Goal: Task Accomplishment & Management: Manage account settings

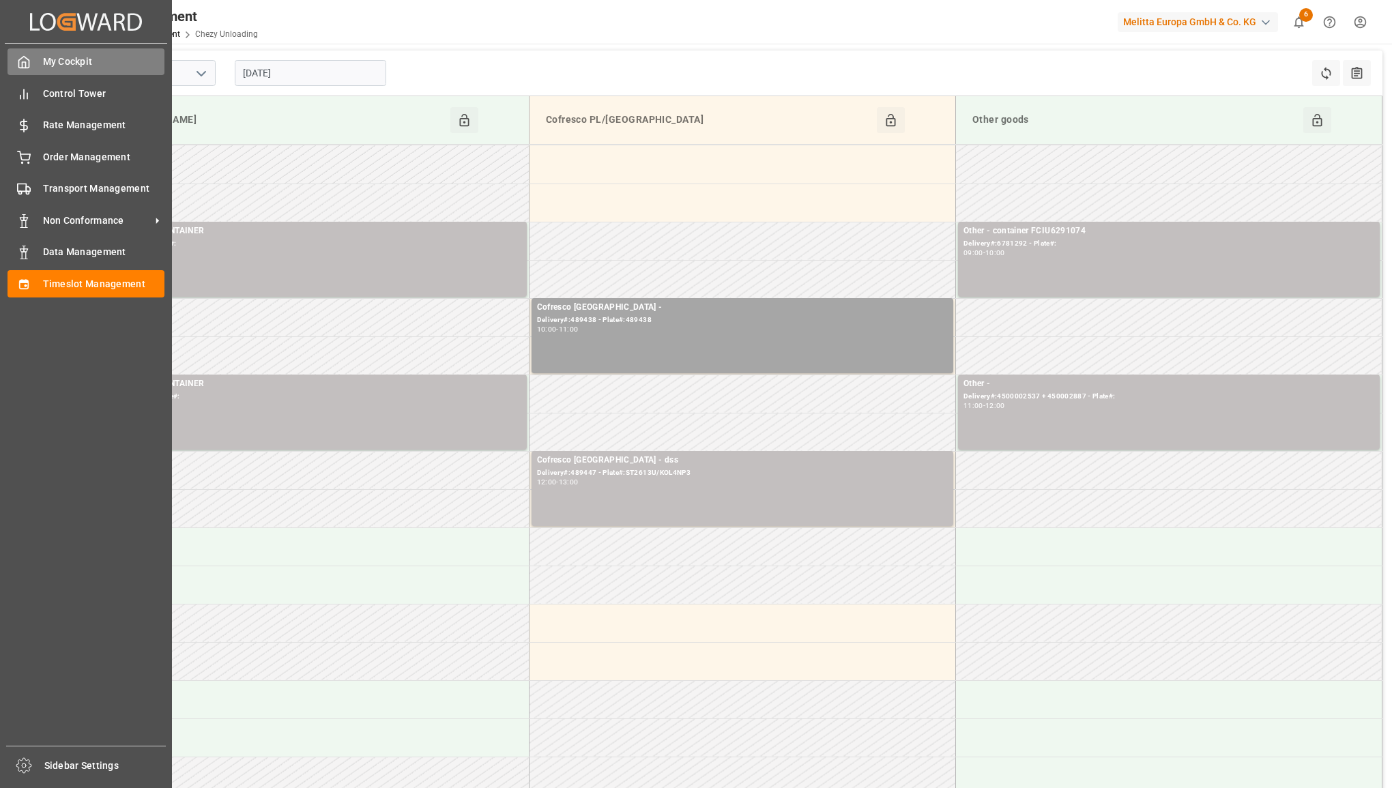
click at [53, 61] on span "My Cockpit" at bounding box center [104, 62] width 122 height 14
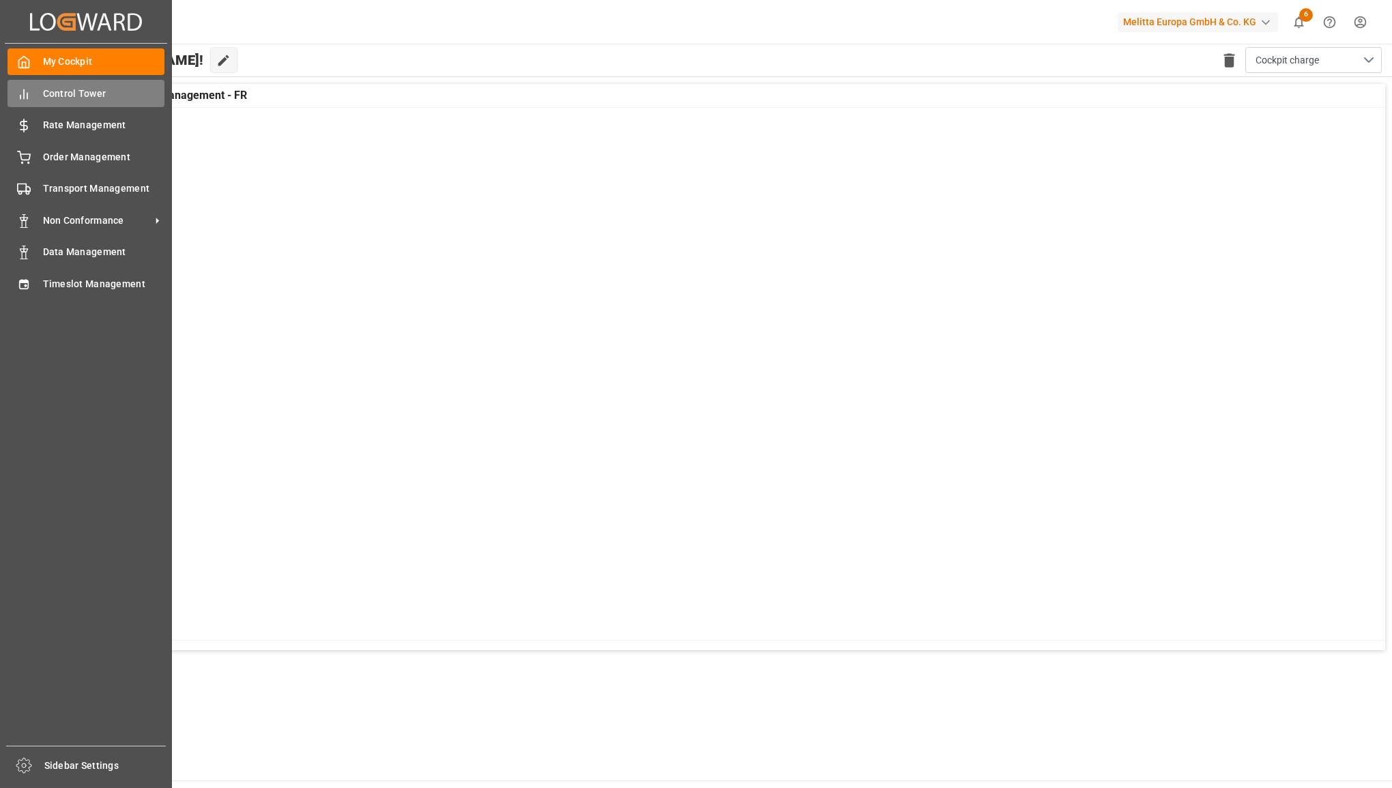
click at [35, 99] on div "Control Tower Control Tower" at bounding box center [86, 93] width 157 height 27
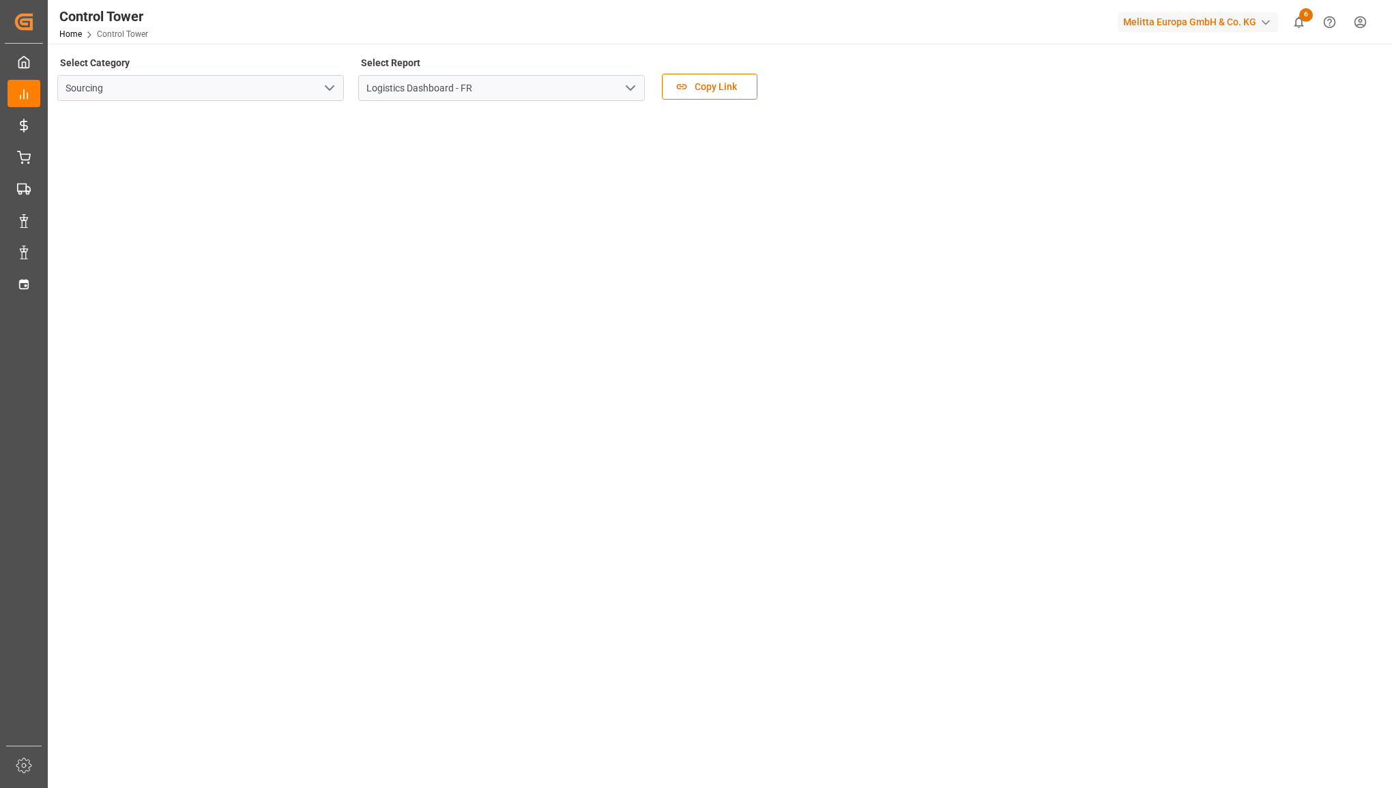
click at [630, 91] on icon "open menu" at bounding box center [630, 88] width 16 height 16
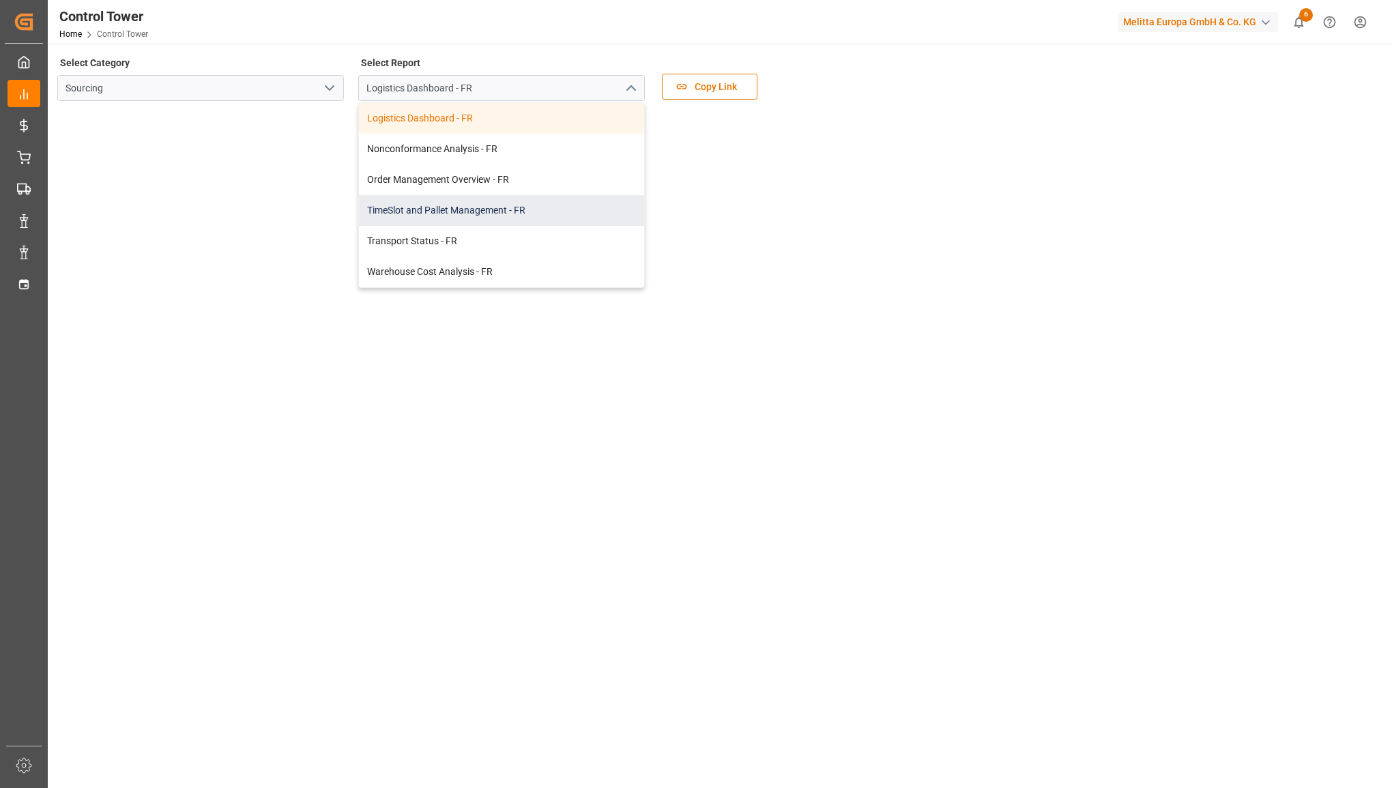
click at [512, 203] on div "TimeSlot and Pallet Management - FR" at bounding box center [501, 210] width 285 height 31
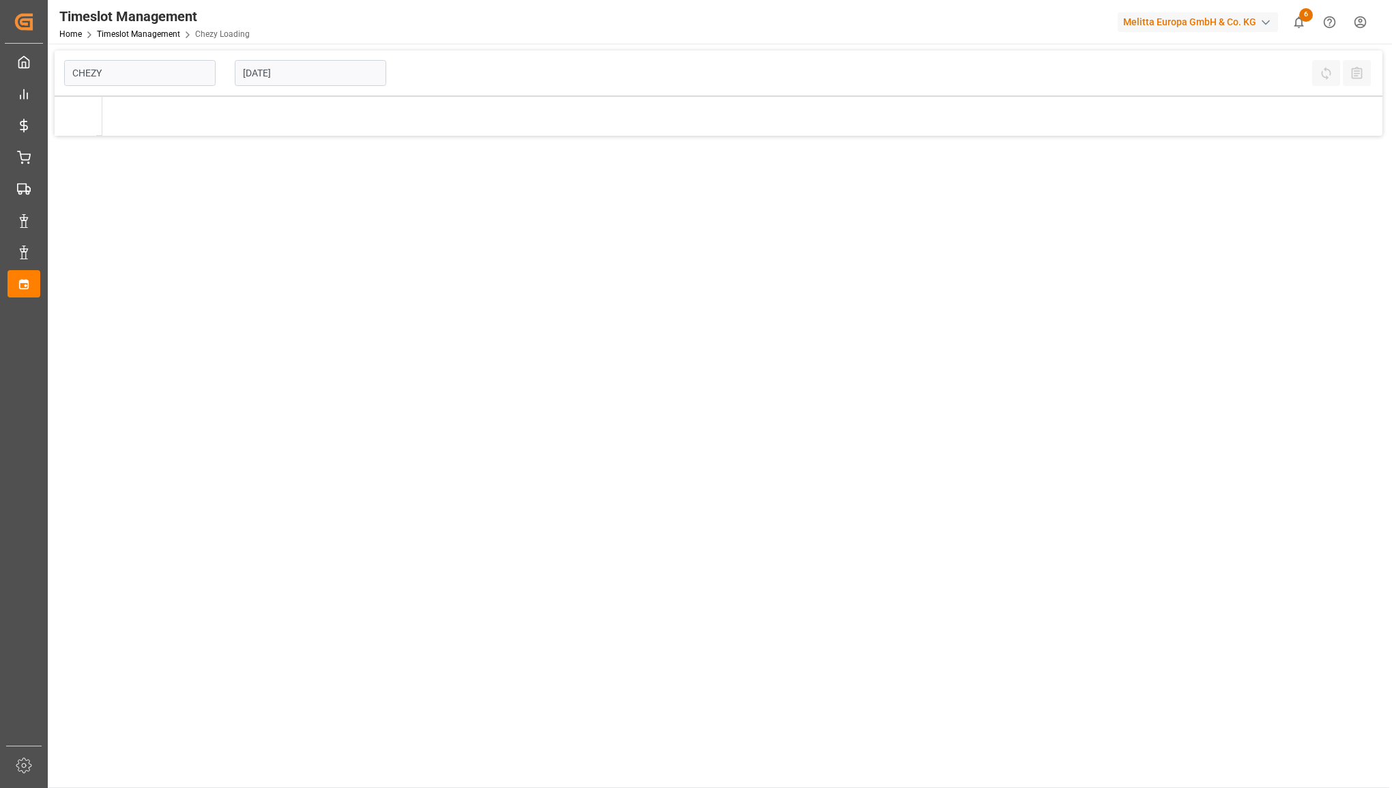
type input "Chezy Loading"
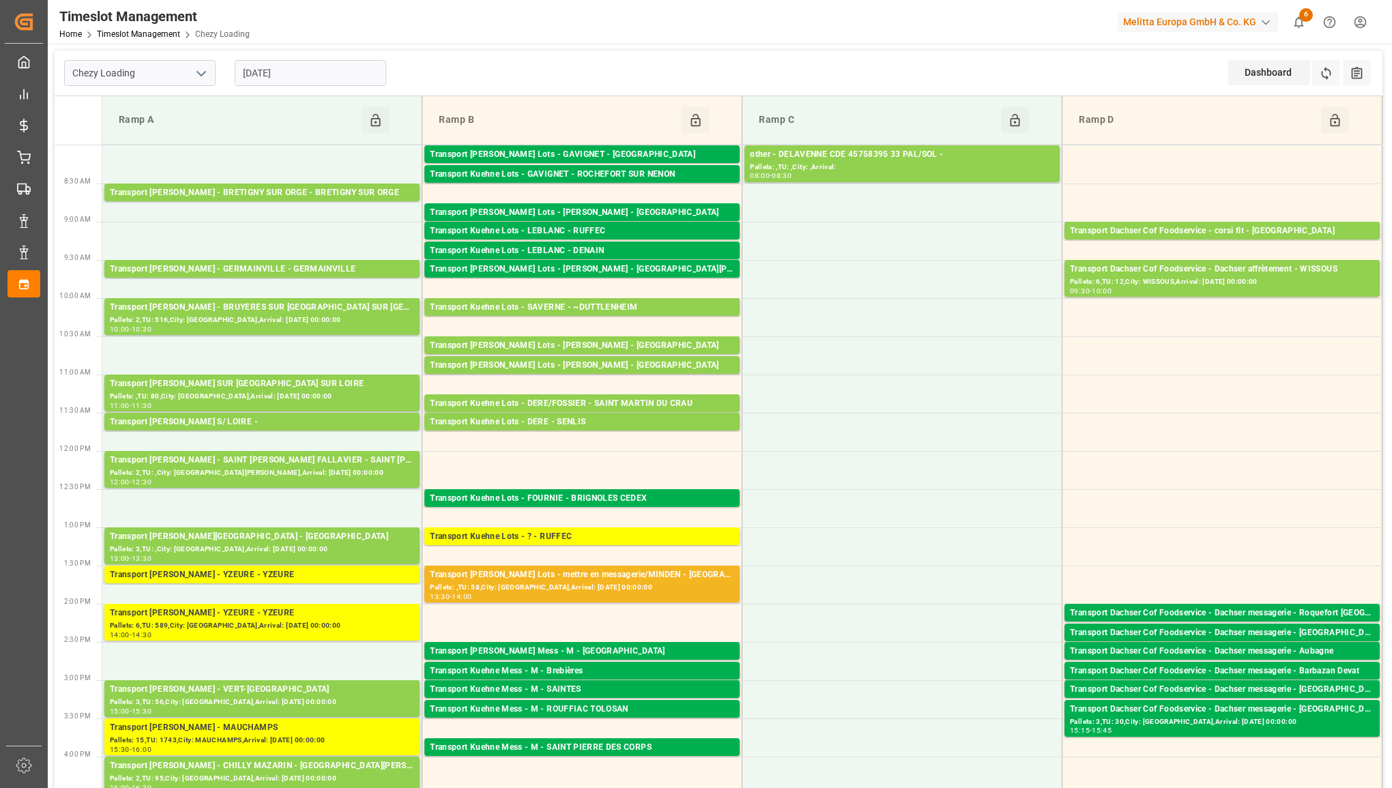
click at [335, 75] on input "[DATE]" at bounding box center [310, 73] width 151 height 26
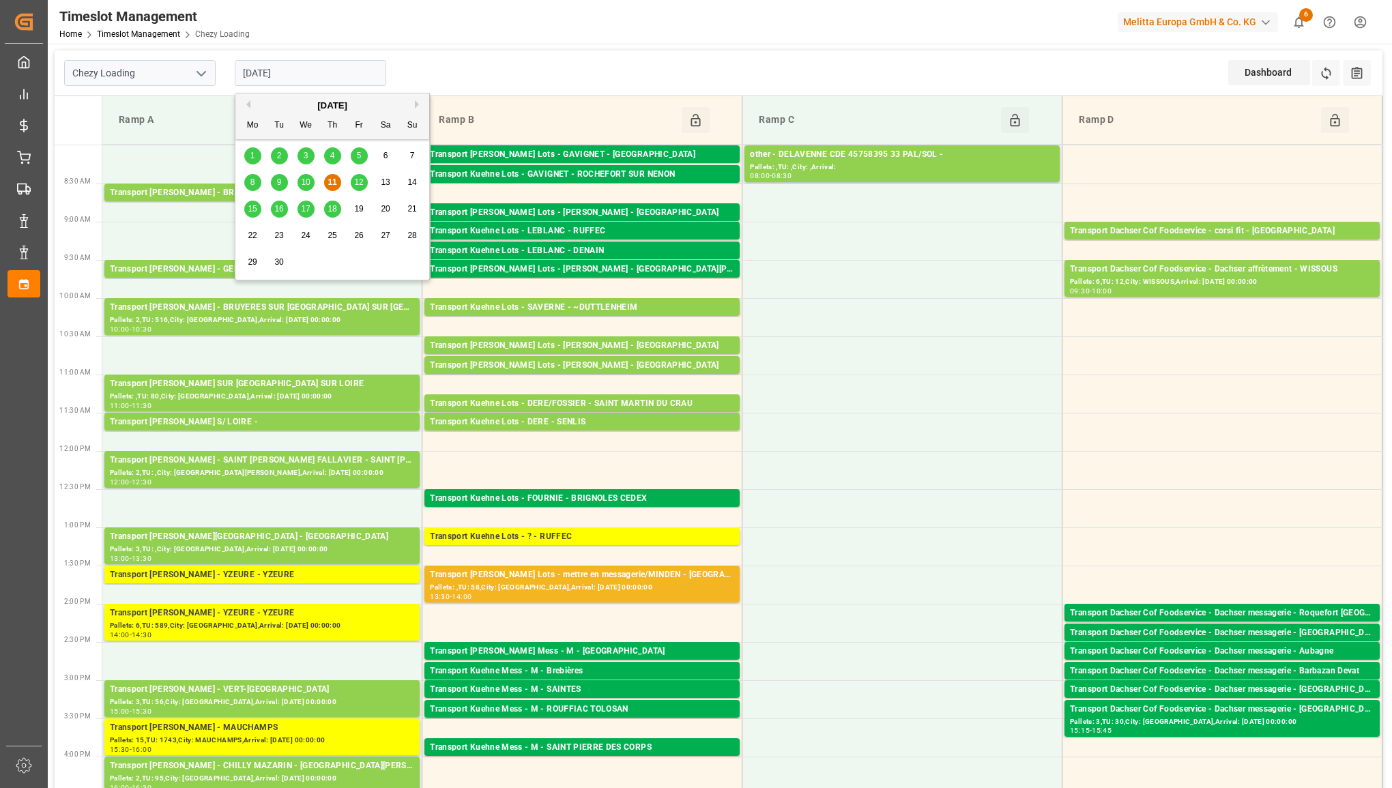
click at [360, 184] on span "12" at bounding box center [358, 182] width 9 height 10
type input "[DATE]"
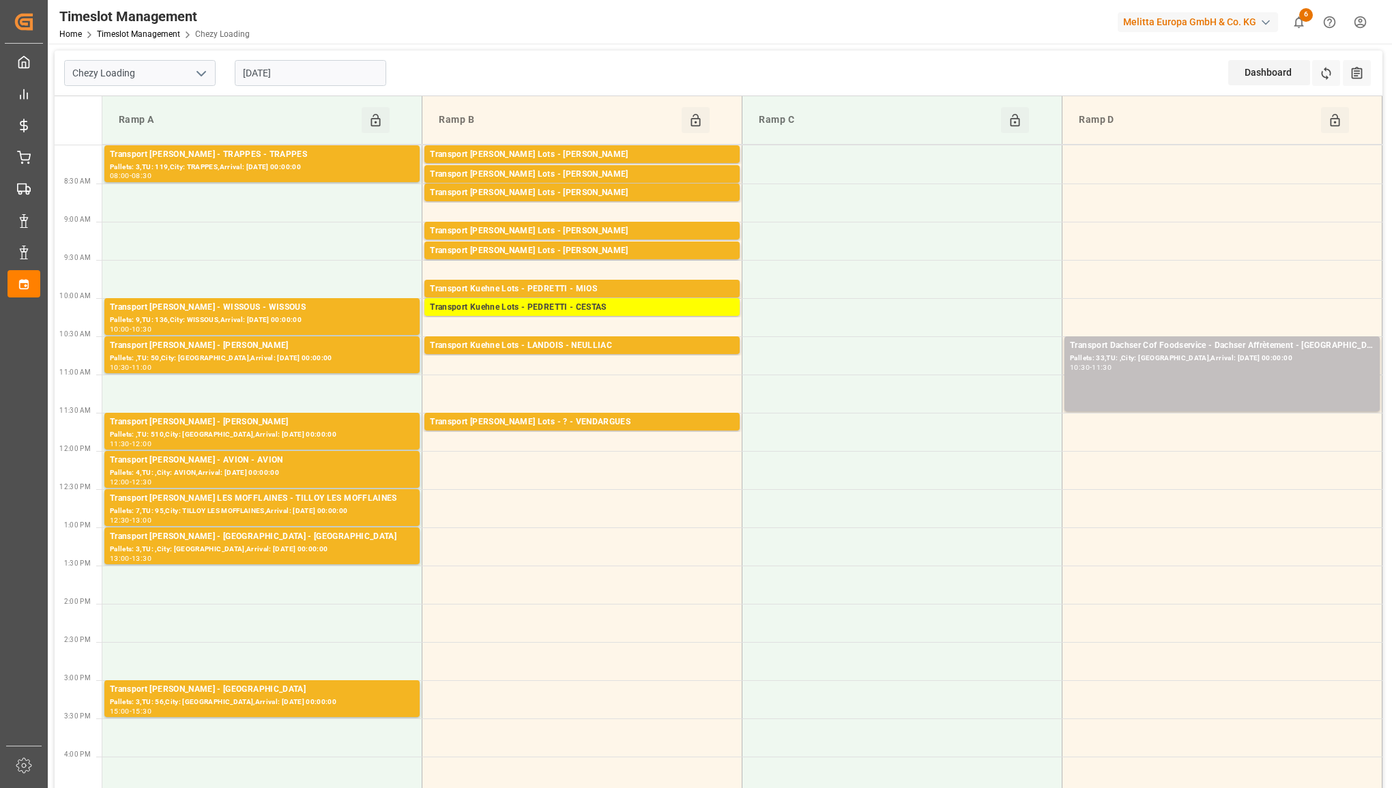
click at [203, 76] on icon "open menu" at bounding box center [201, 73] width 16 height 16
click at [161, 128] on div "Chezy Unloading" at bounding box center [140, 134] width 150 height 31
type input "Chezy Unloading"
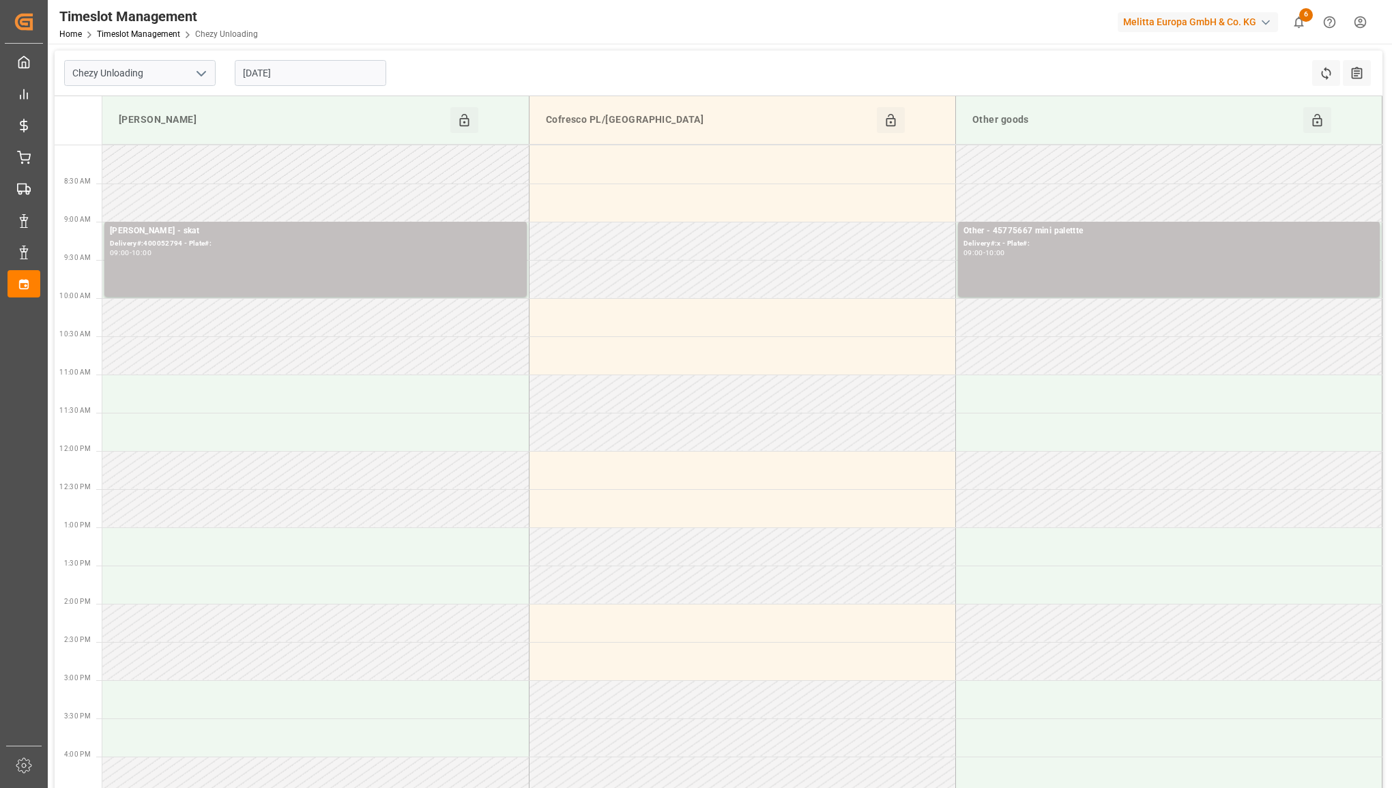
click at [295, 73] on input "[DATE]" at bounding box center [310, 73] width 151 height 26
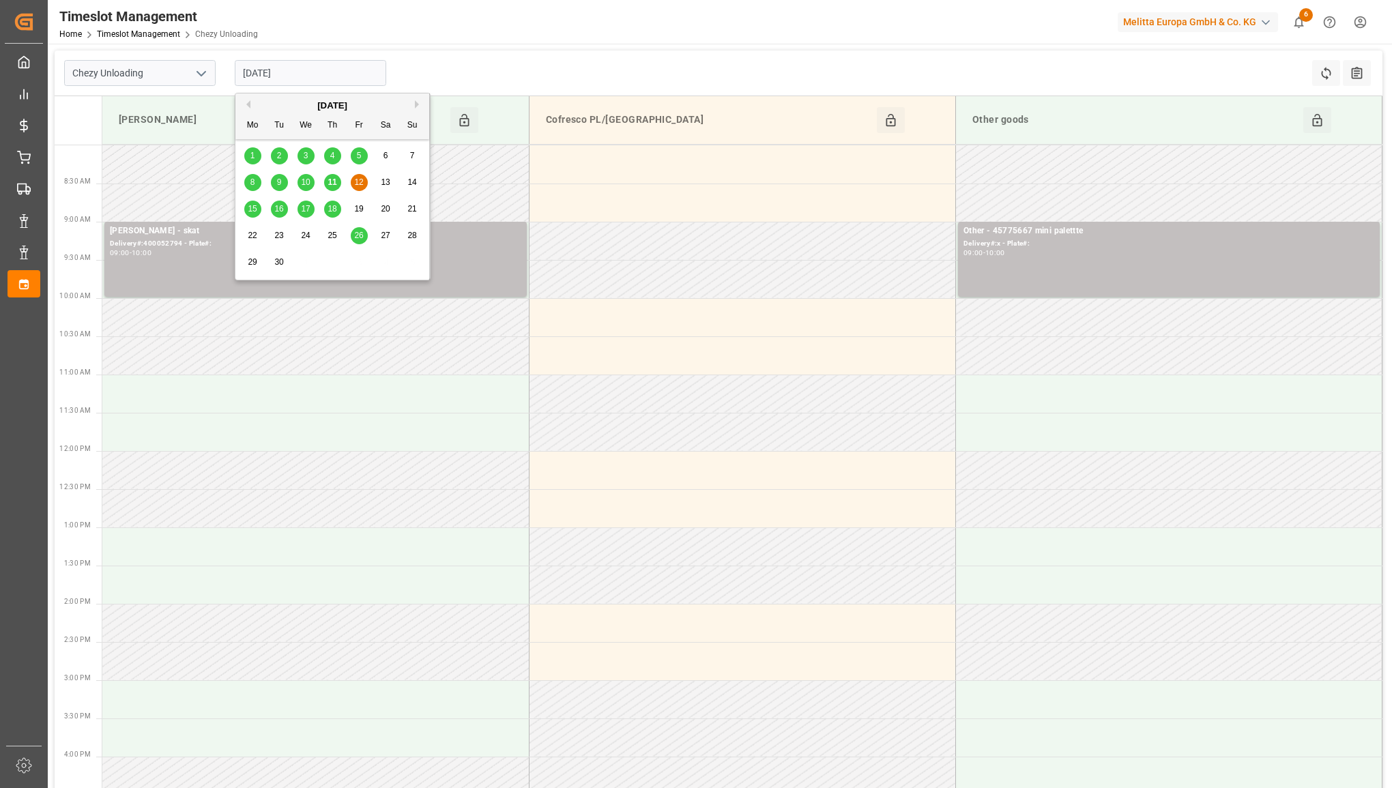
click at [331, 185] on span "11" at bounding box center [331, 182] width 9 height 10
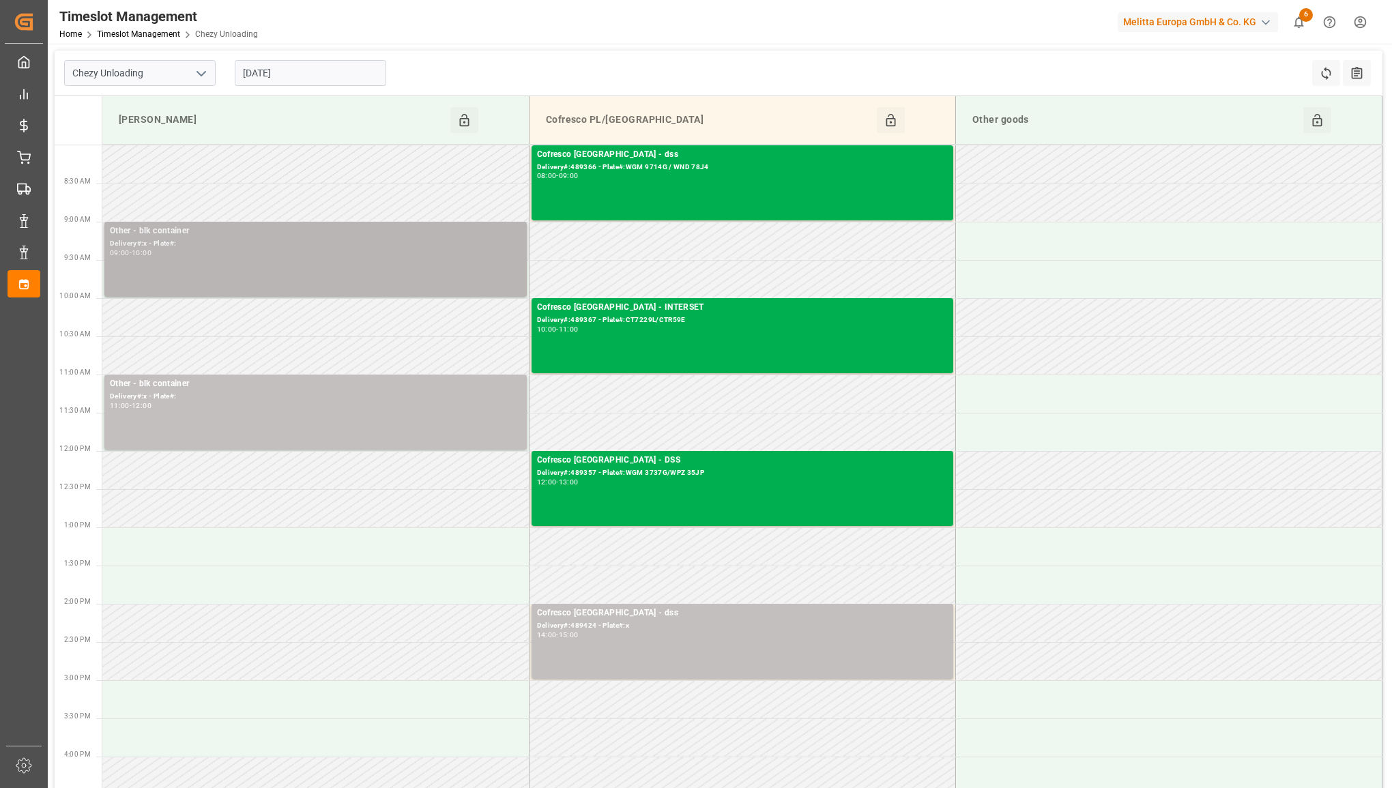
click at [461, 257] on div "09:00 - 10:00" at bounding box center [315, 254] width 411 height 8
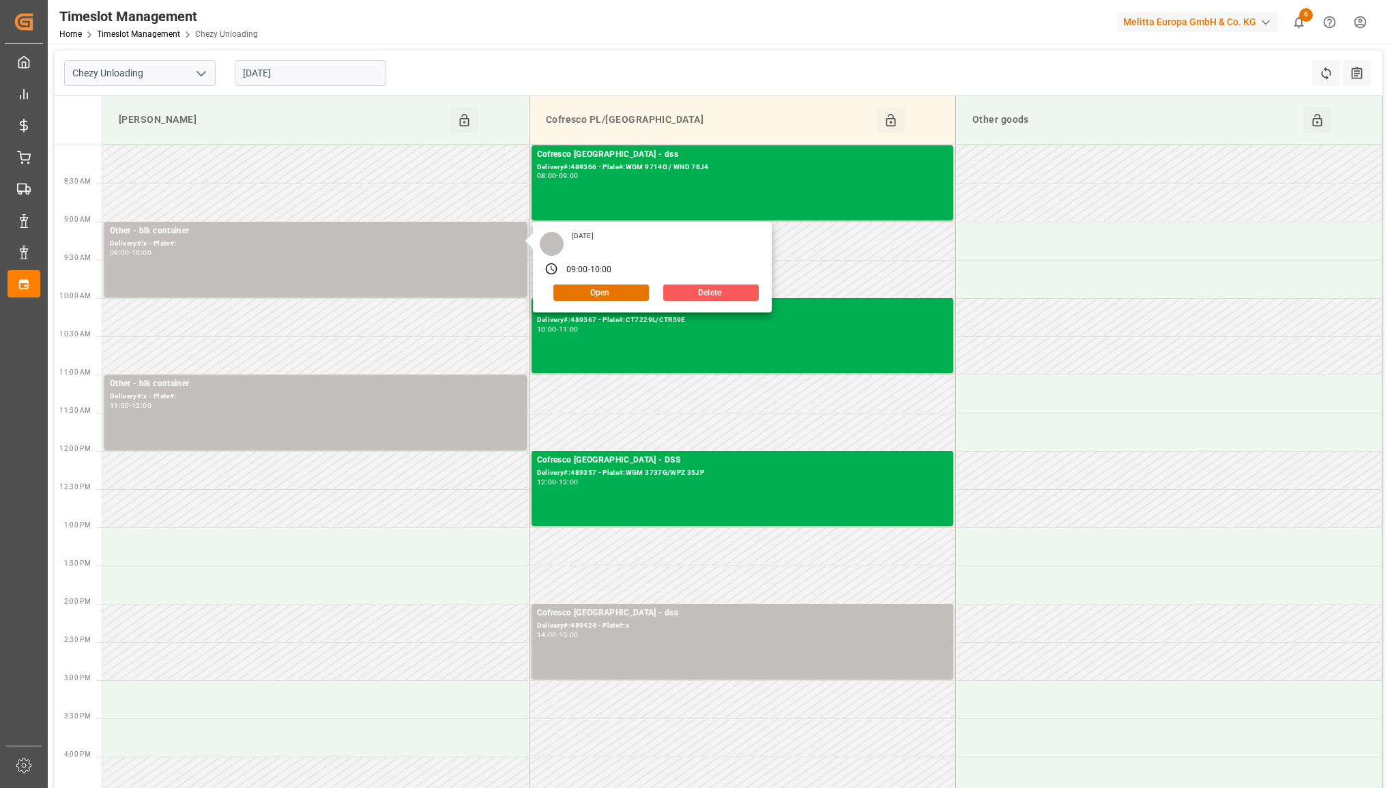
click at [683, 295] on button "Delete" at bounding box center [710, 292] width 95 height 16
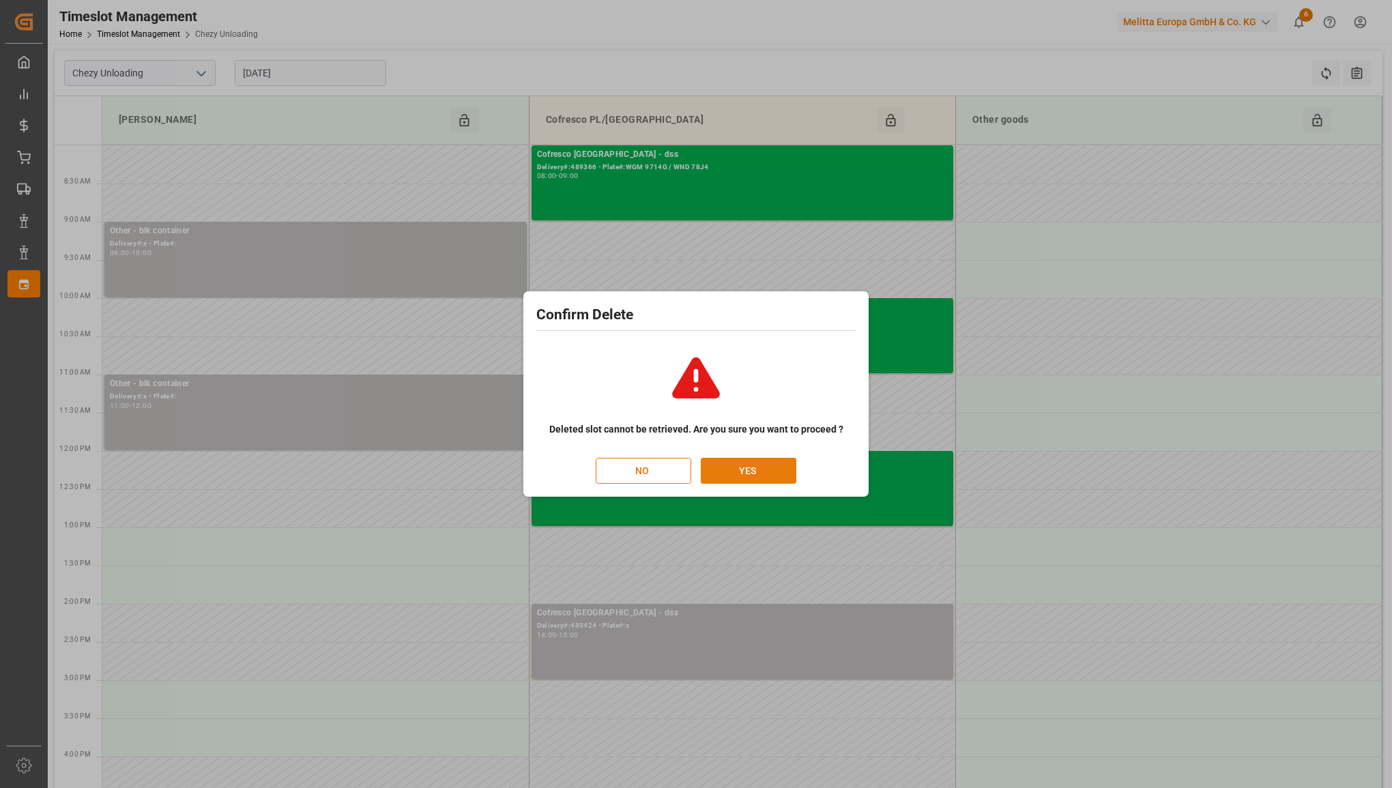
click at [718, 469] on button "YES" at bounding box center [748, 471] width 95 height 26
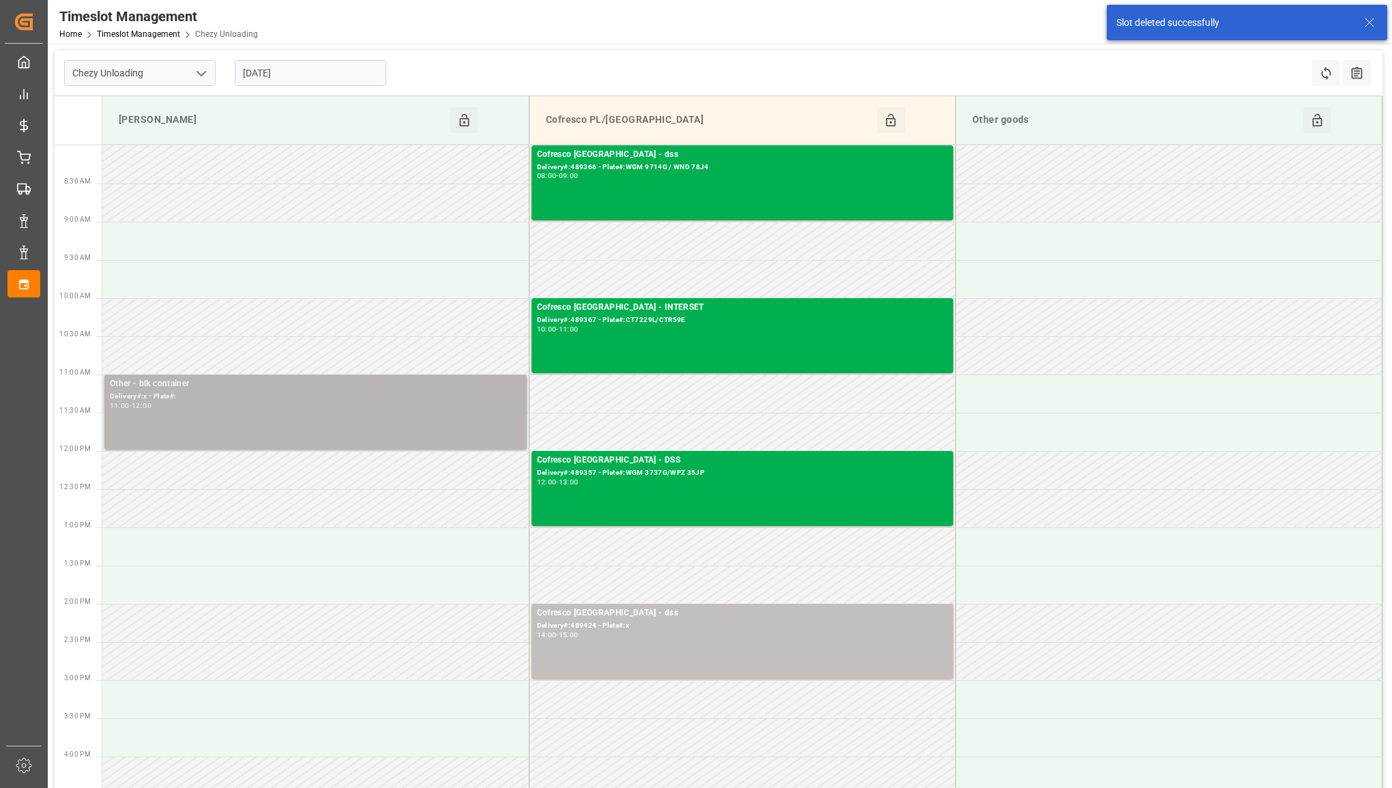
click at [442, 391] on div "Delivery#:x - Plate#:" at bounding box center [315, 397] width 411 height 12
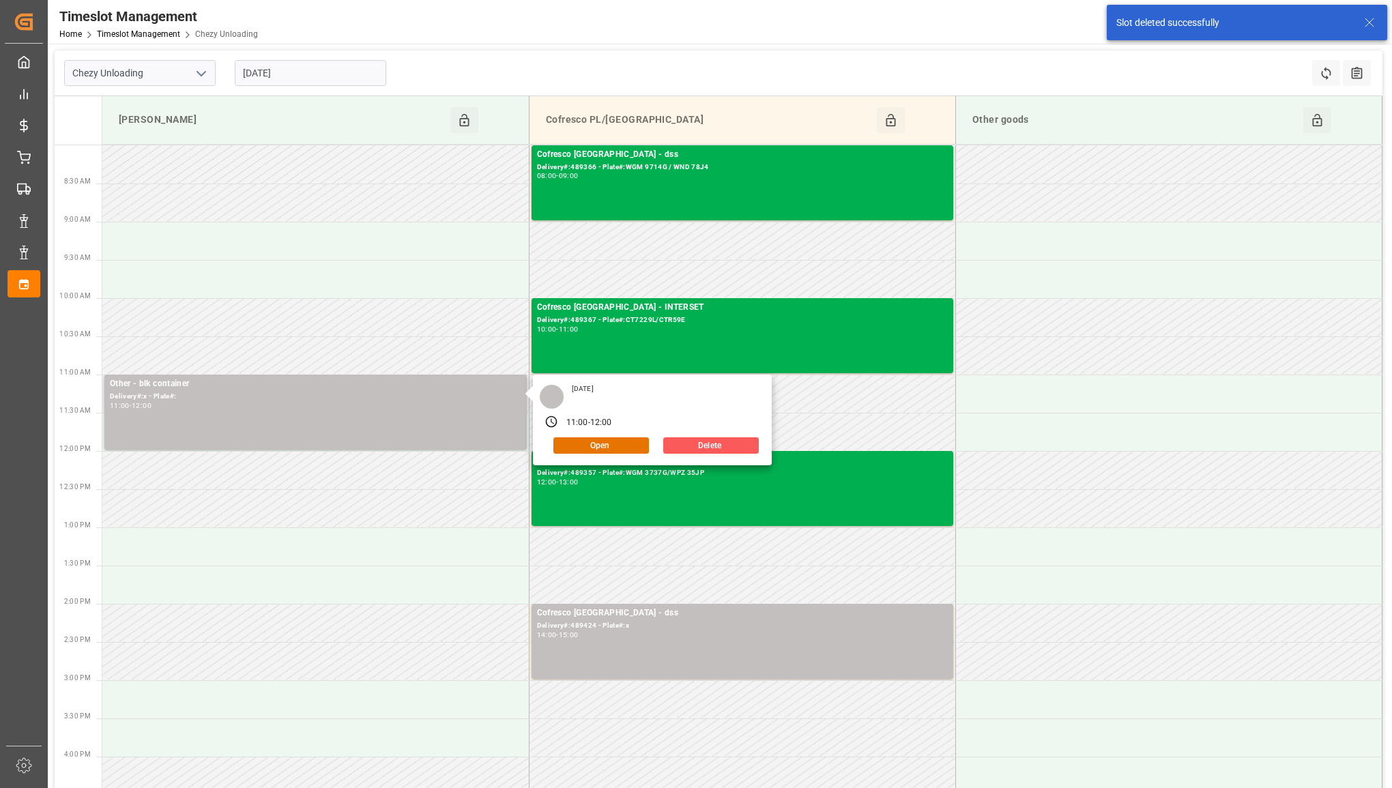
click at [679, 442] on button "Delete" at bounding box center [710, 445] width 95 height 16
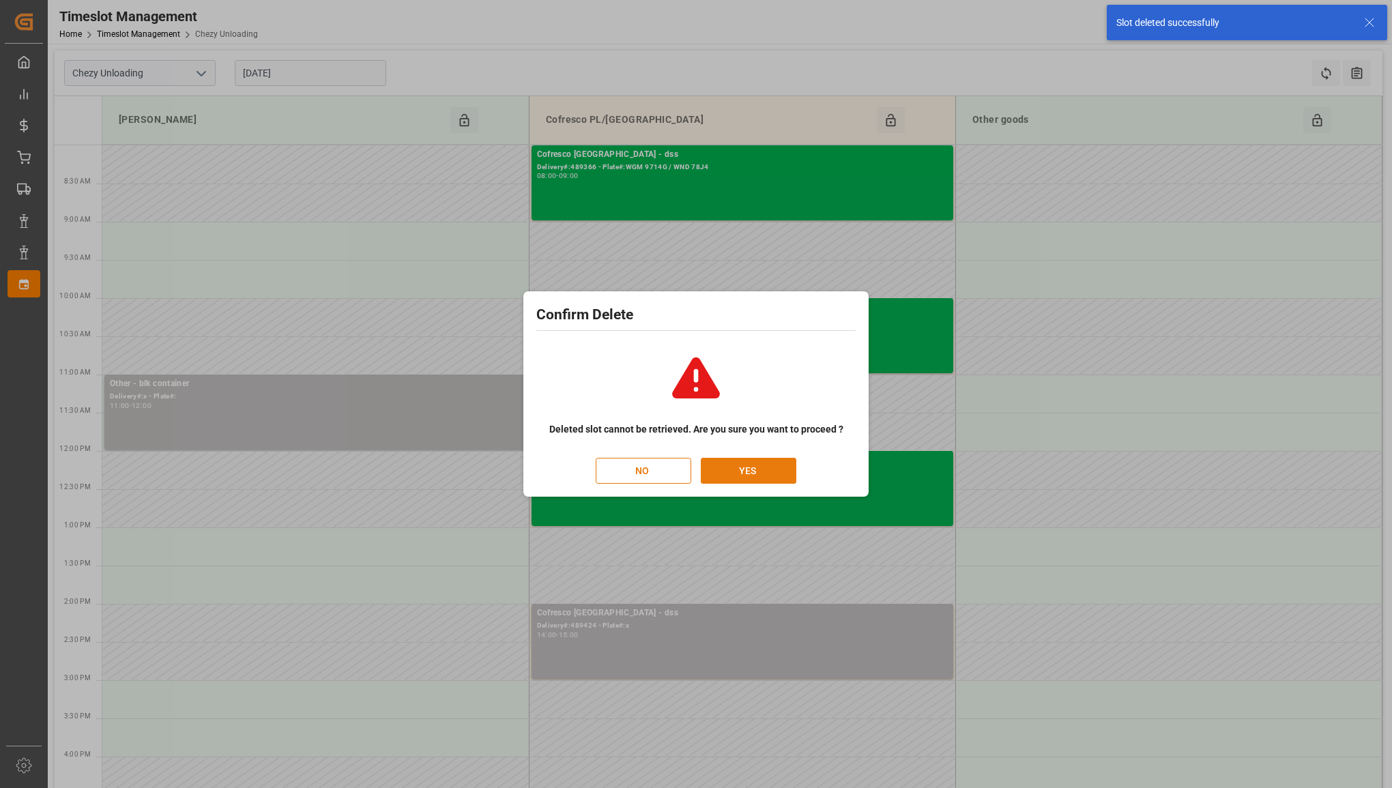
click at [738, 476] on button "YES" at bounding box center [748, 471] width 95 height 26
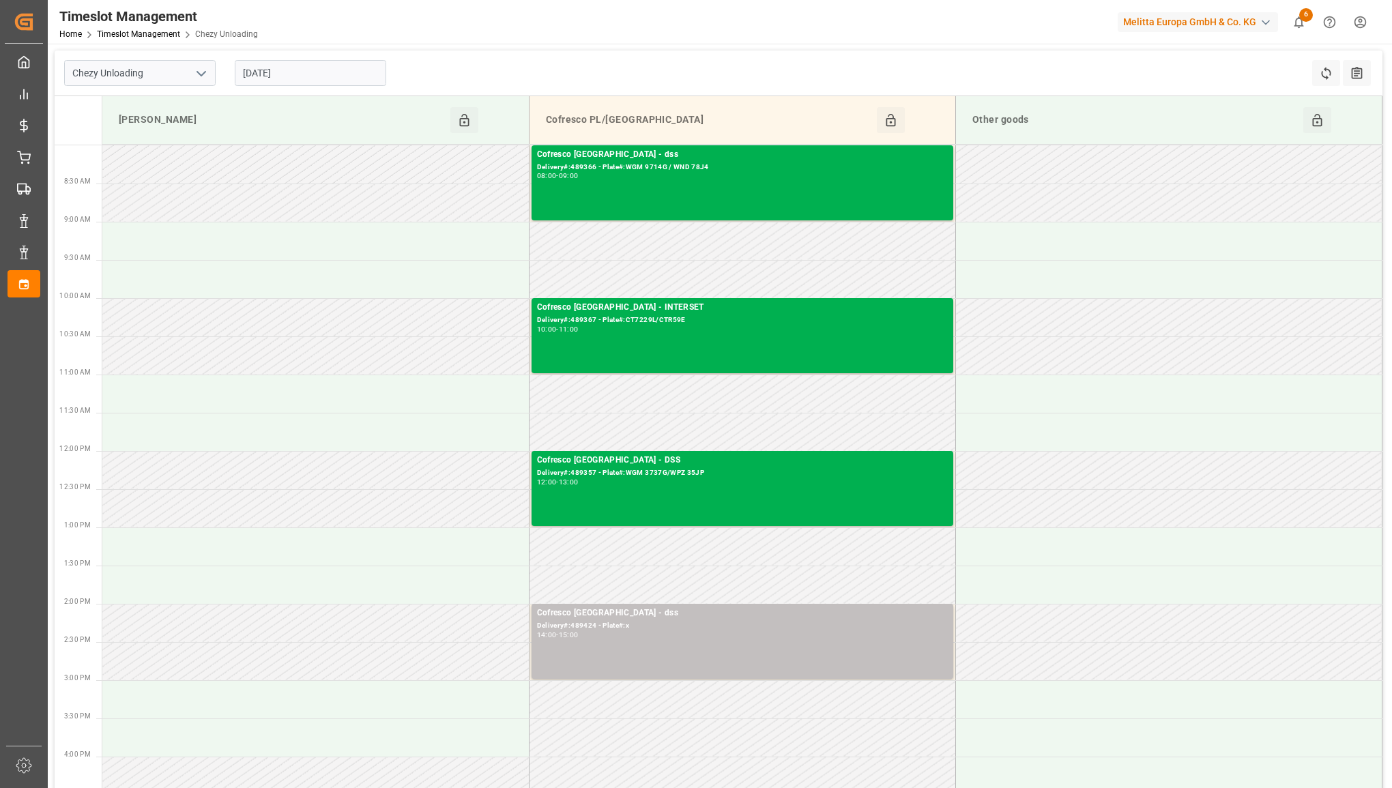
click at [348, 76] on input "[DATE]" at bounding box center [310, 73] width 151 height 26
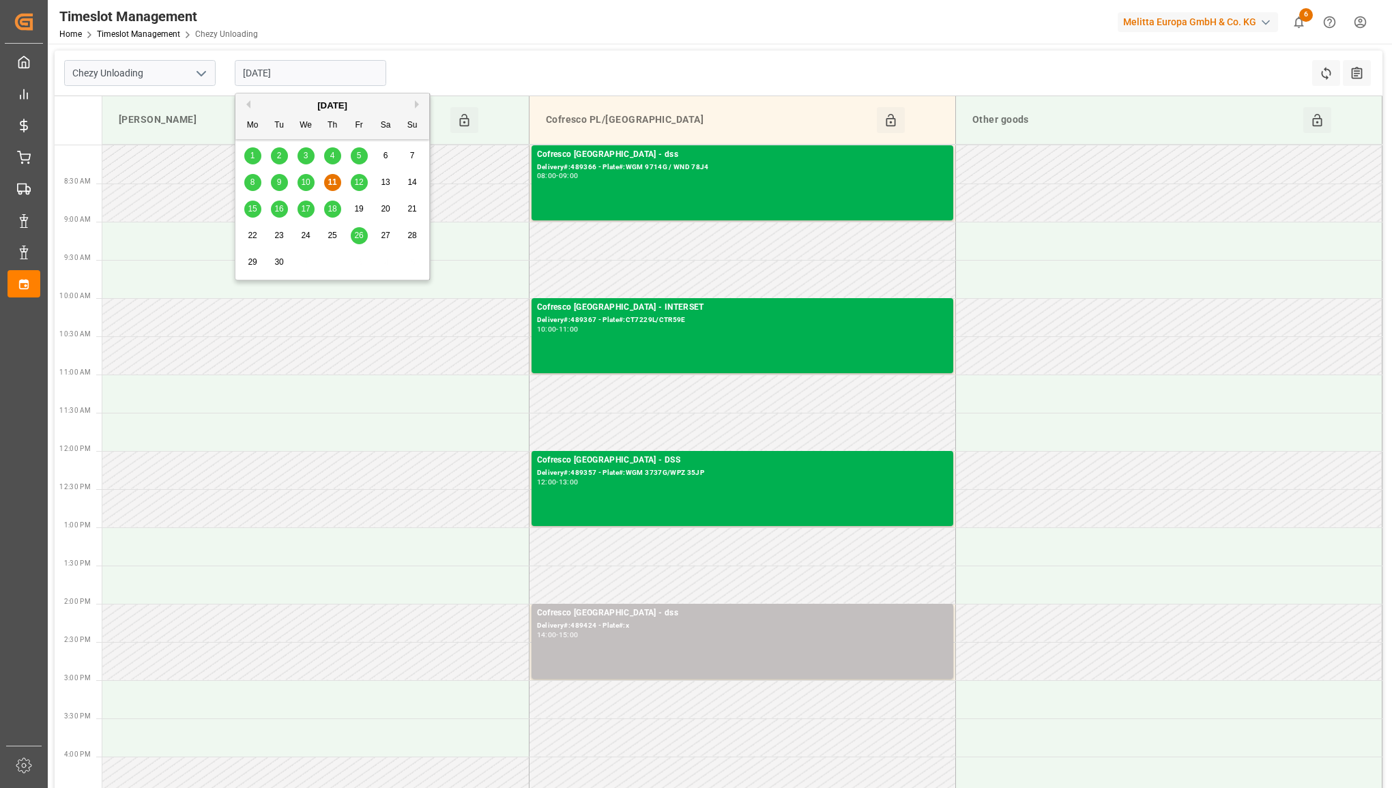
click at [359, 186] on span "12" at bounding box center [358, 182] width 9 height 10
type input "[DATE]"
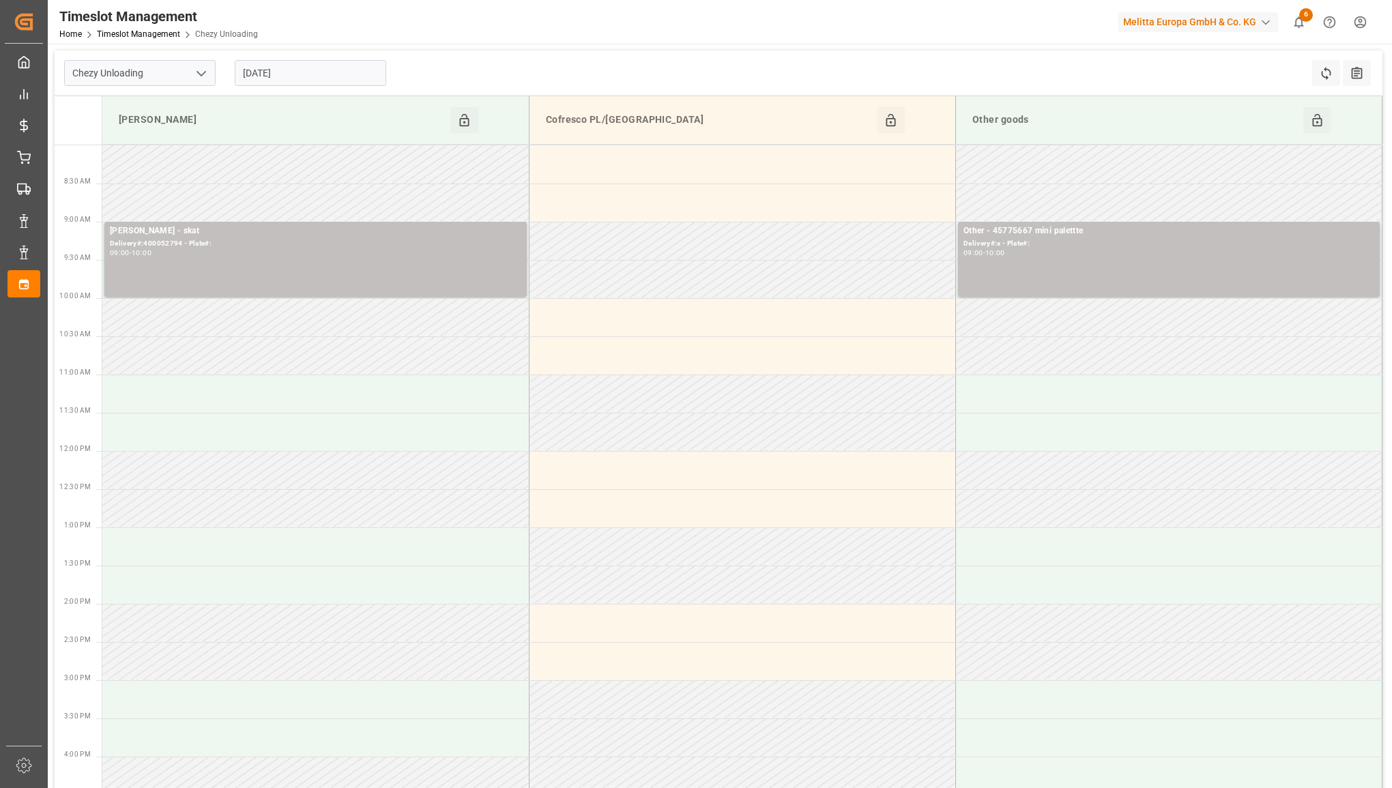
click at [295, 78] on input "[DATE]" at bounding box center [310, 73] width 151 height 26
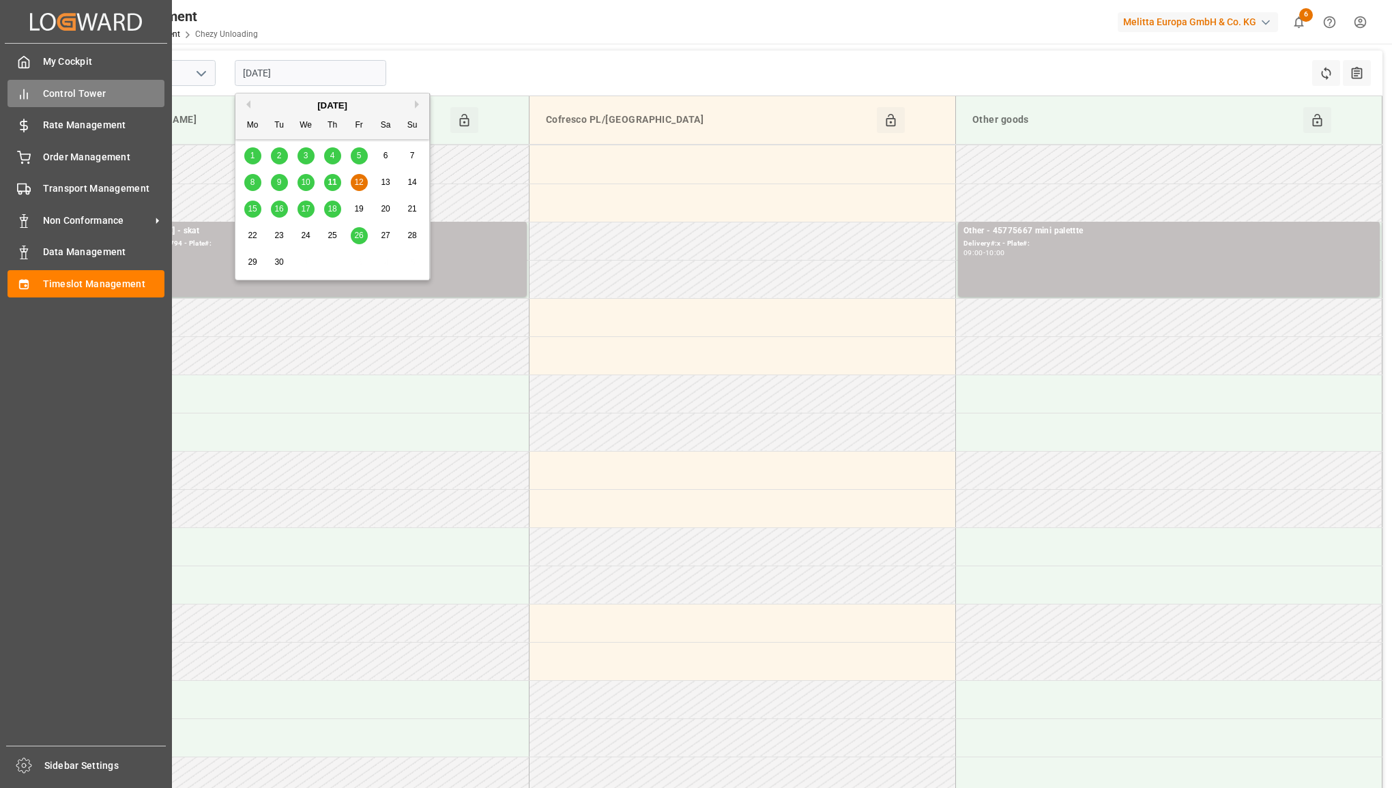
click at [38, 101] on div "Control Tower Control Tower" at bounding box center [86, 93] width 157 height 27
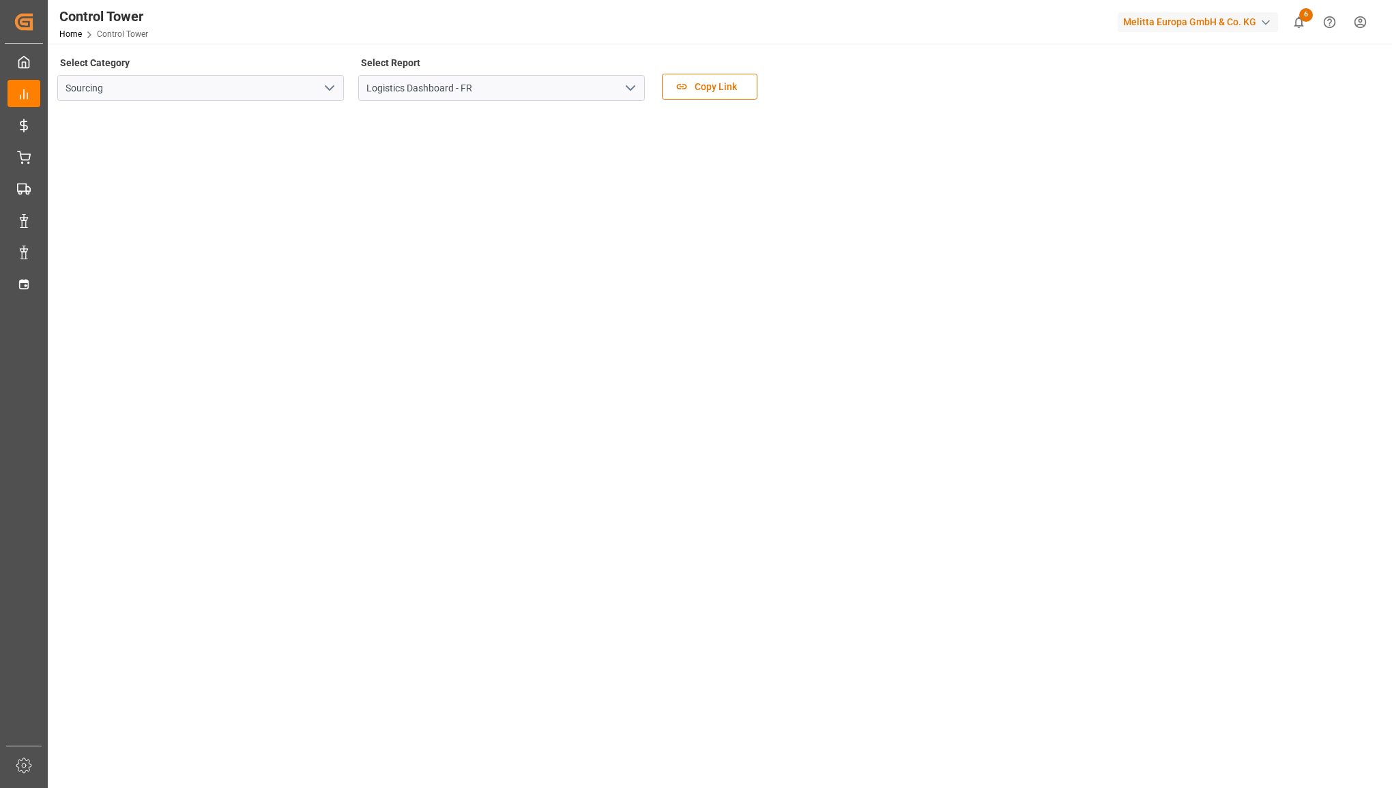
click at [628, 93] on icon "open menu" at bounding box center [630, 88] width 16 height 16
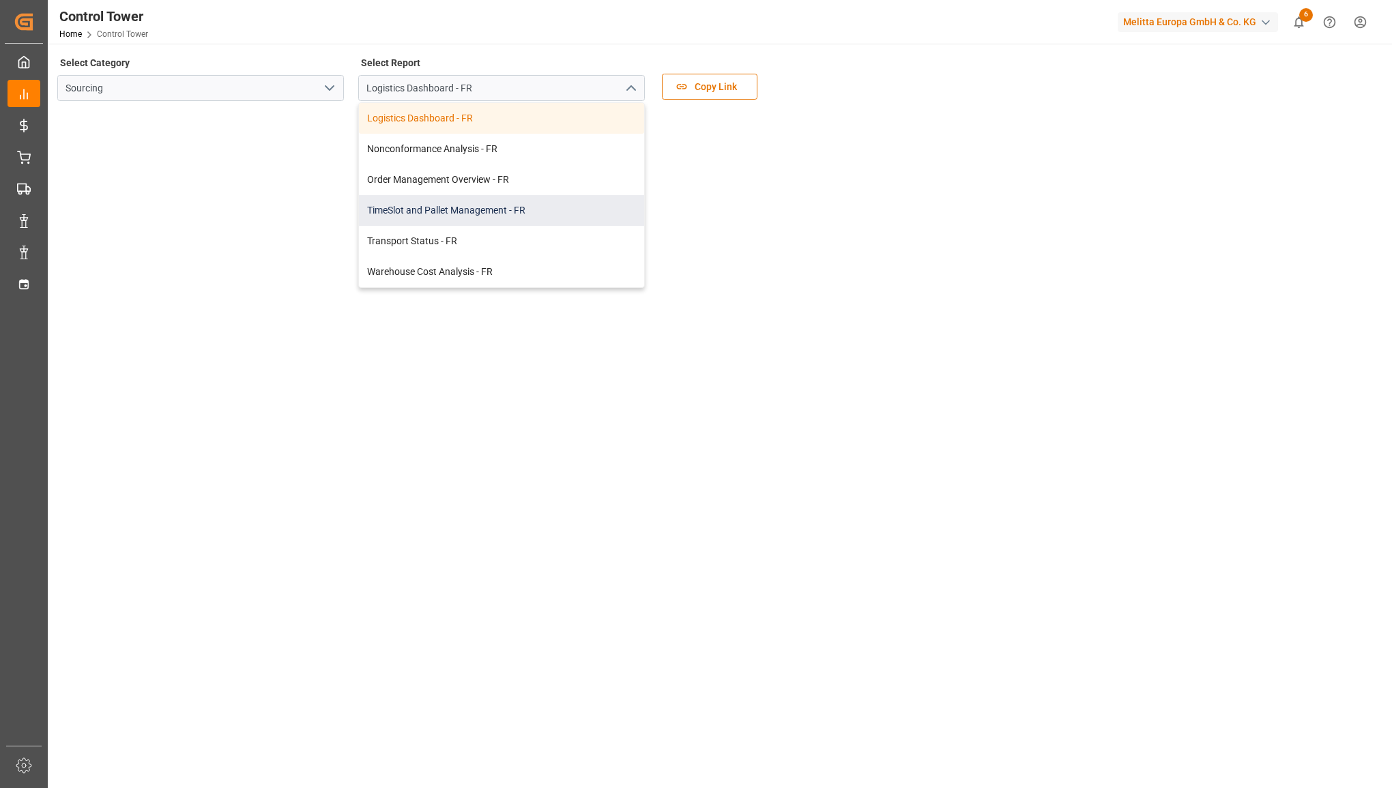
click at [557, 205] on div "TimeSlot and Pallet Management - FR" at bounding box center [501, 210] width 285 height 31
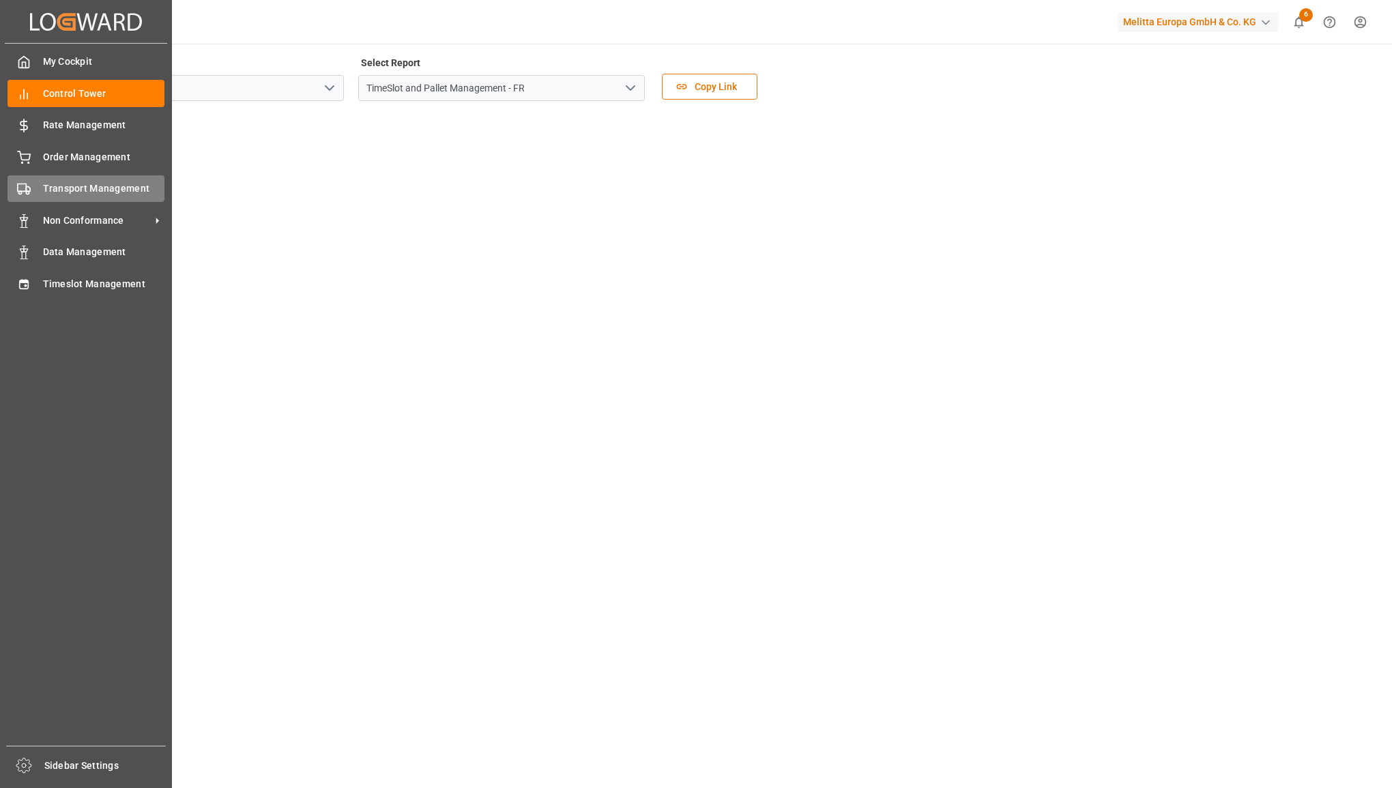
click at [33, 179] on div "Transport Management Transport Management" at bounding box center [86, 188] width 157 height 27
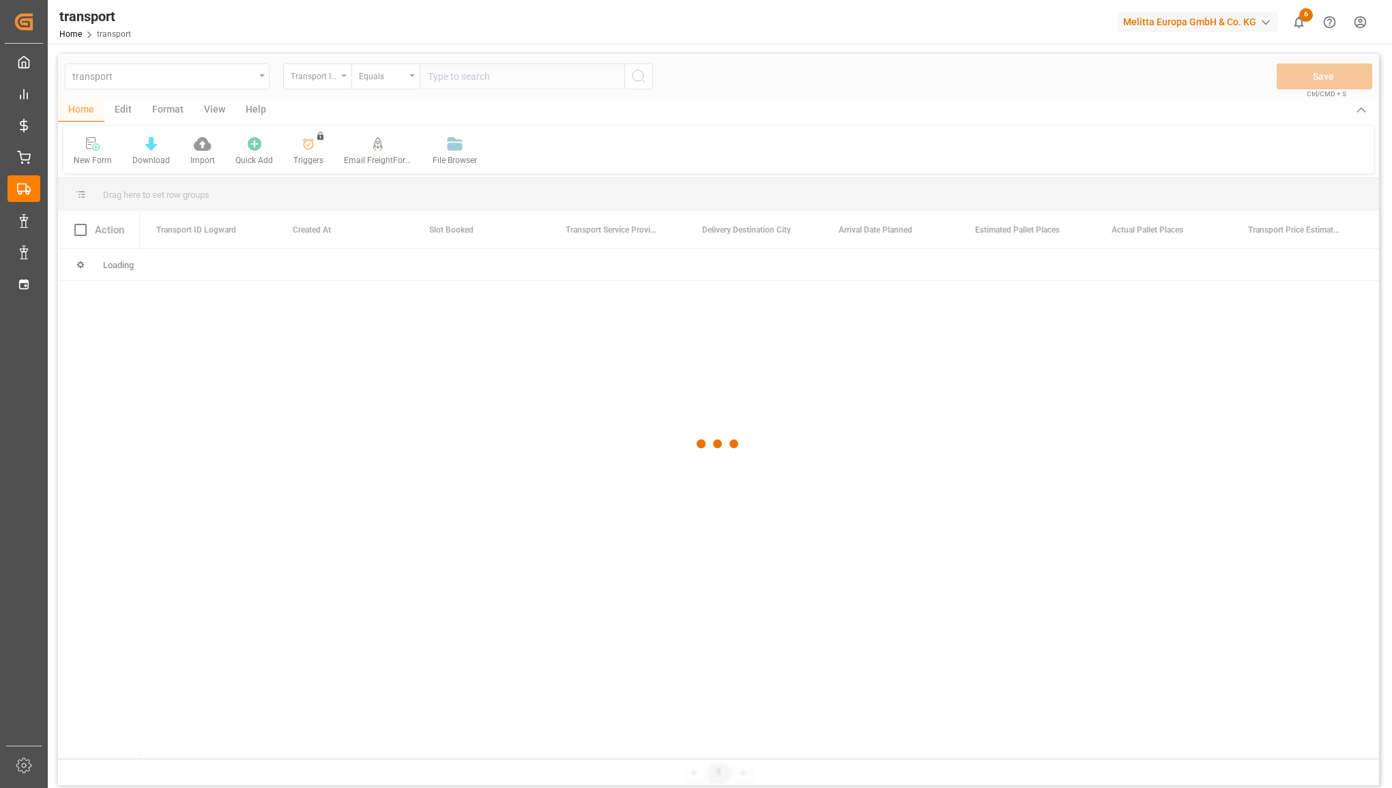
click at [261, 76] on div at bounding box center [718, 444] width 1321 height 780
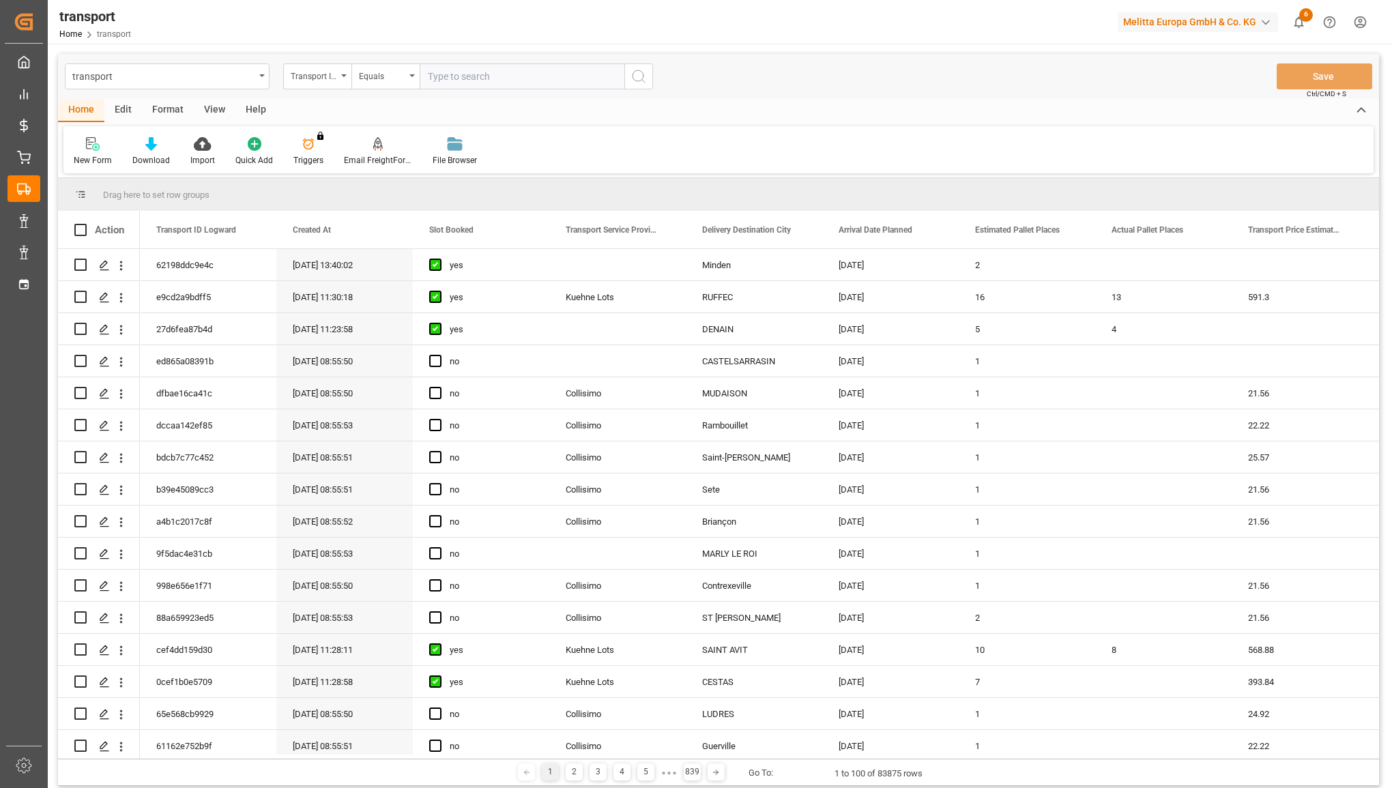
click at [257, 79] on div "transport" at bounding box center [167, 76] width 205 height 26
type input "pal"
click at [194, 137] on div "PALLETMOVEMENTS" at bounding box center [166, 139] width 203 height 29
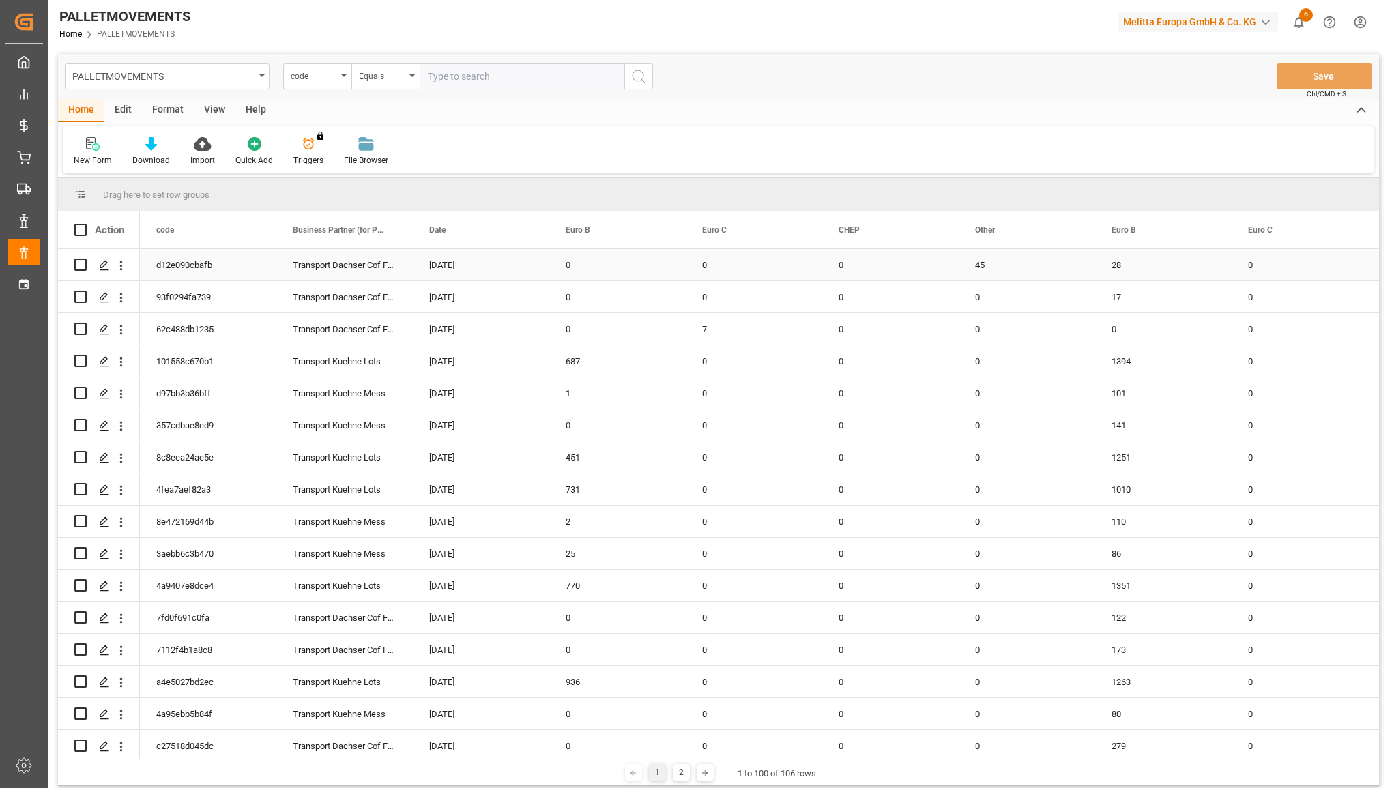
click at [86, 265] on input "Press Space to toggle row selection (unchecked)" at bounding box center [80, 265] width 12 height 12
checkbox input "true"
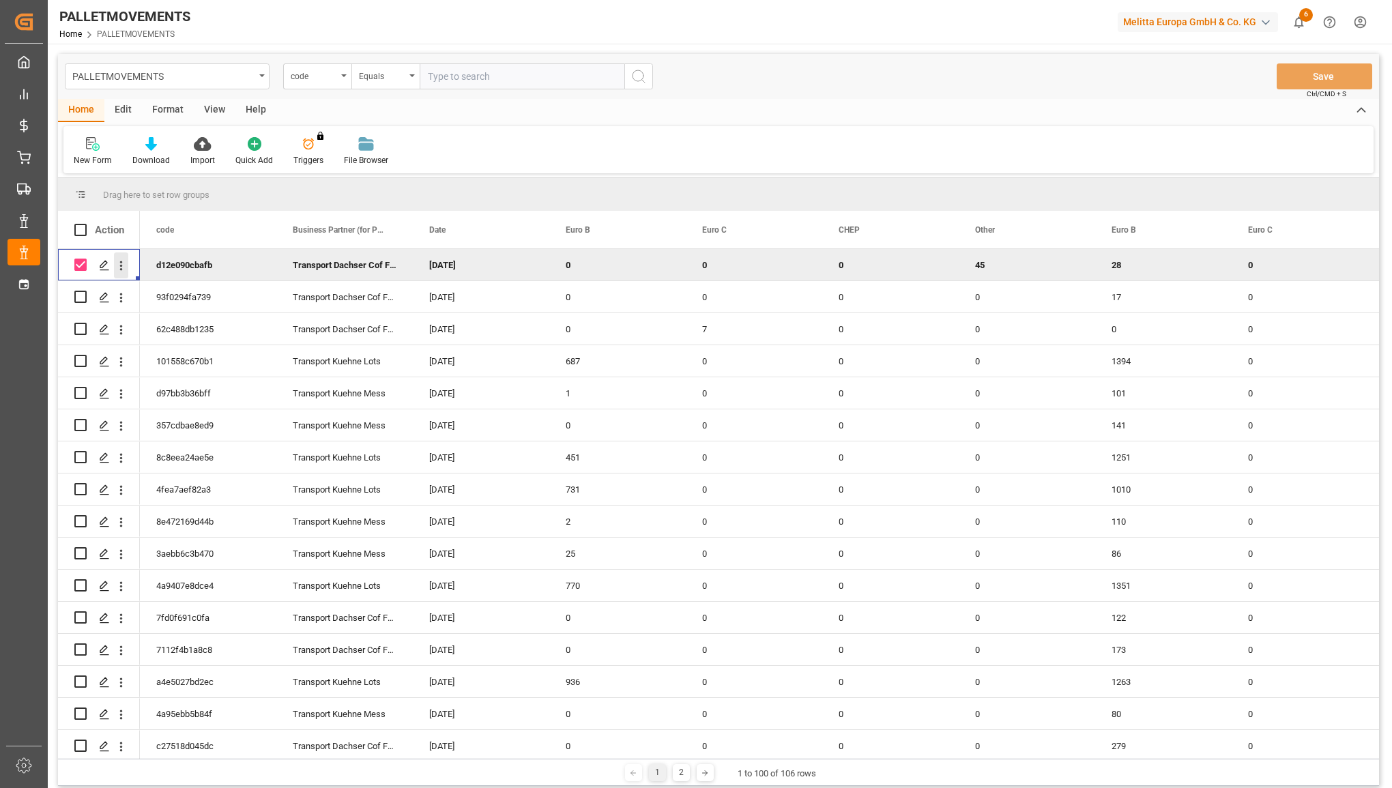
click at [120, 264] on icon "open menu" at bounding box center [121, 266] width 14 height 14
click at [162, 322] on span "Duplicate this row" at bounding box center [210, 322] width 126 height 12
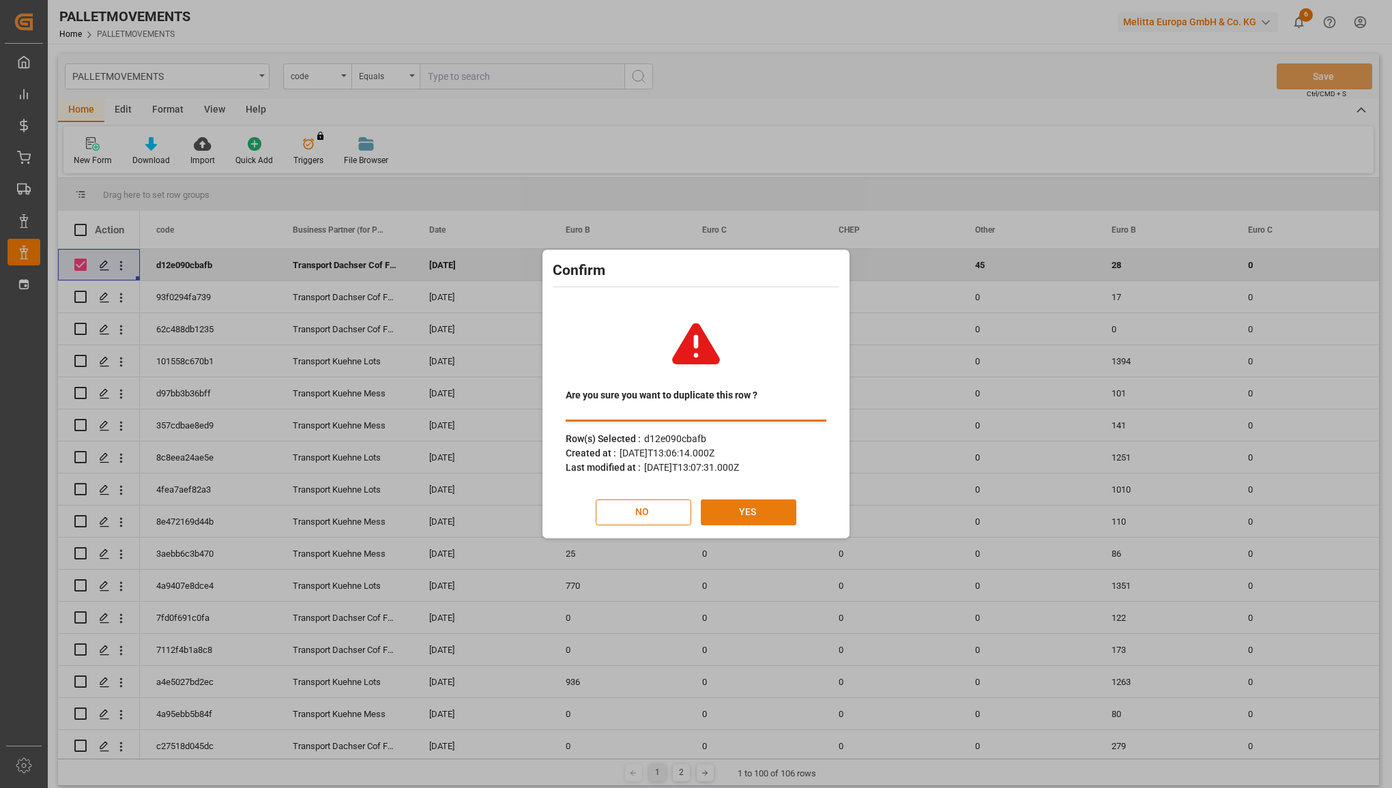
click at [717, 505] on button "YES" at bounding box center [748, 512] width 95 height 26
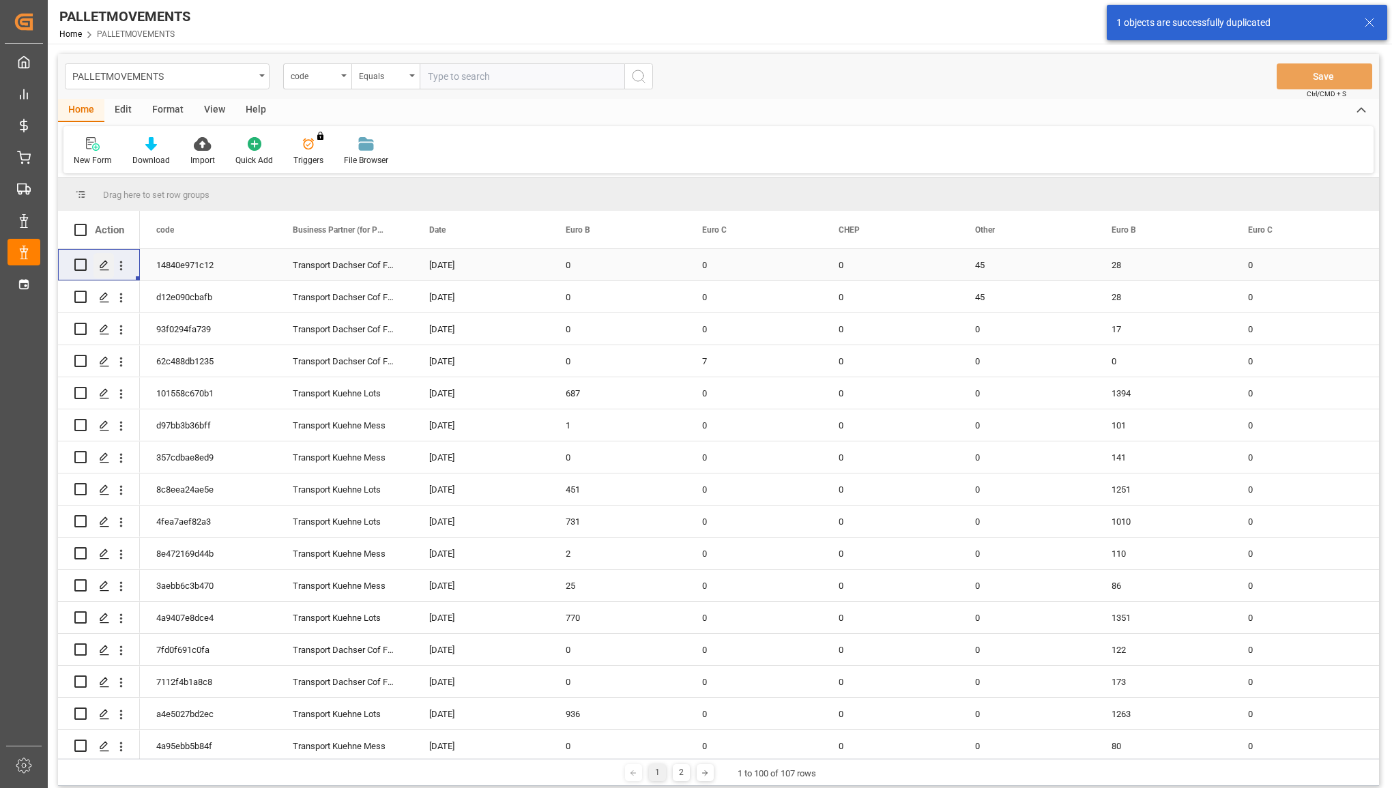
click at [103, 263] on polygon "Press SPACE to select this row." at bounding box center [103, 264] width 7 height 7
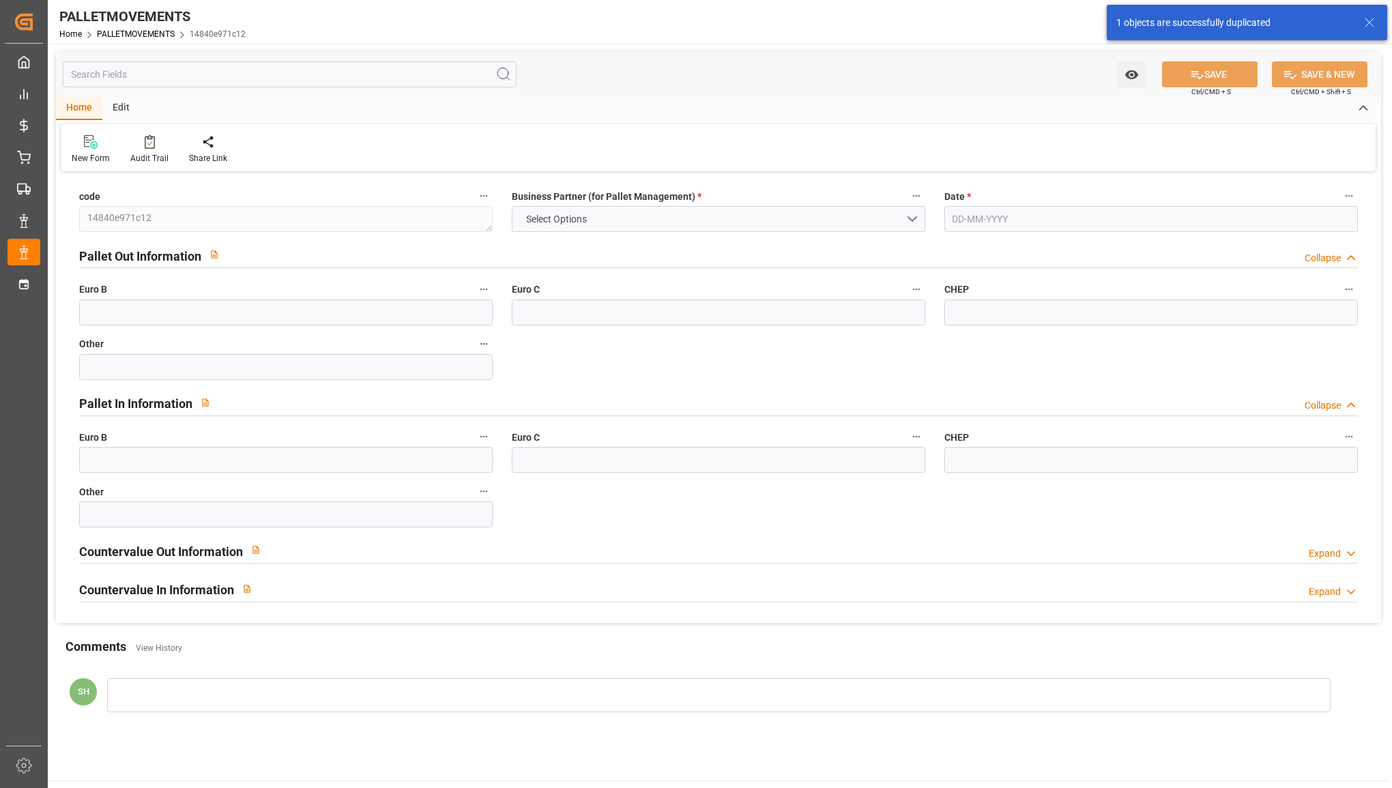
type input "0"
type input "45"
type input "28"
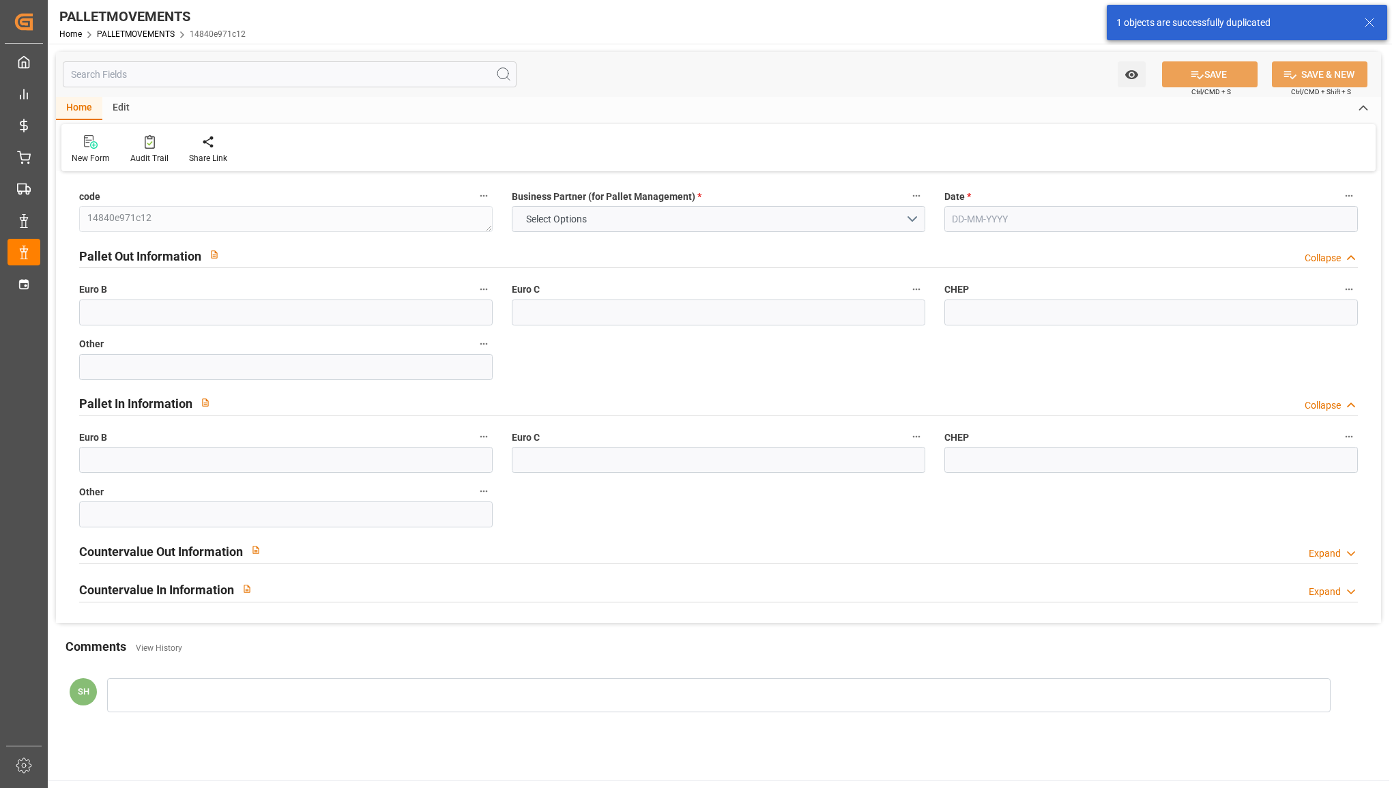
type input "0"
type input "492"
click at [1018, 220] on input "31-07-2025" at bounding box center [1150, 219] width 413 height 26
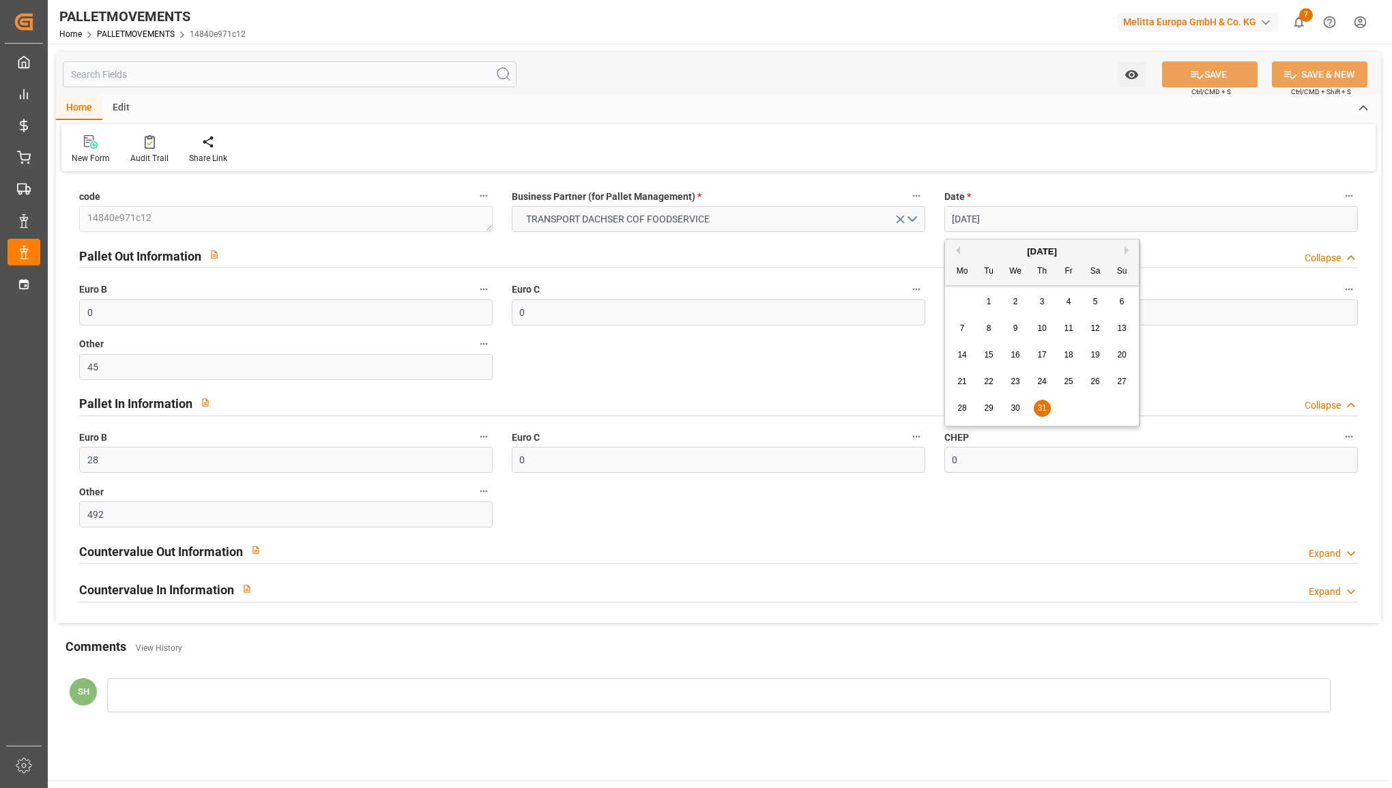
click at [1126, 251] on button "Next Month" at bounding box center [1128, 250] width 8 height 8
click at [1120, 407] on span "31" at bounding box center [1121, 408] width 9 height 10
type input "31-08-2025"
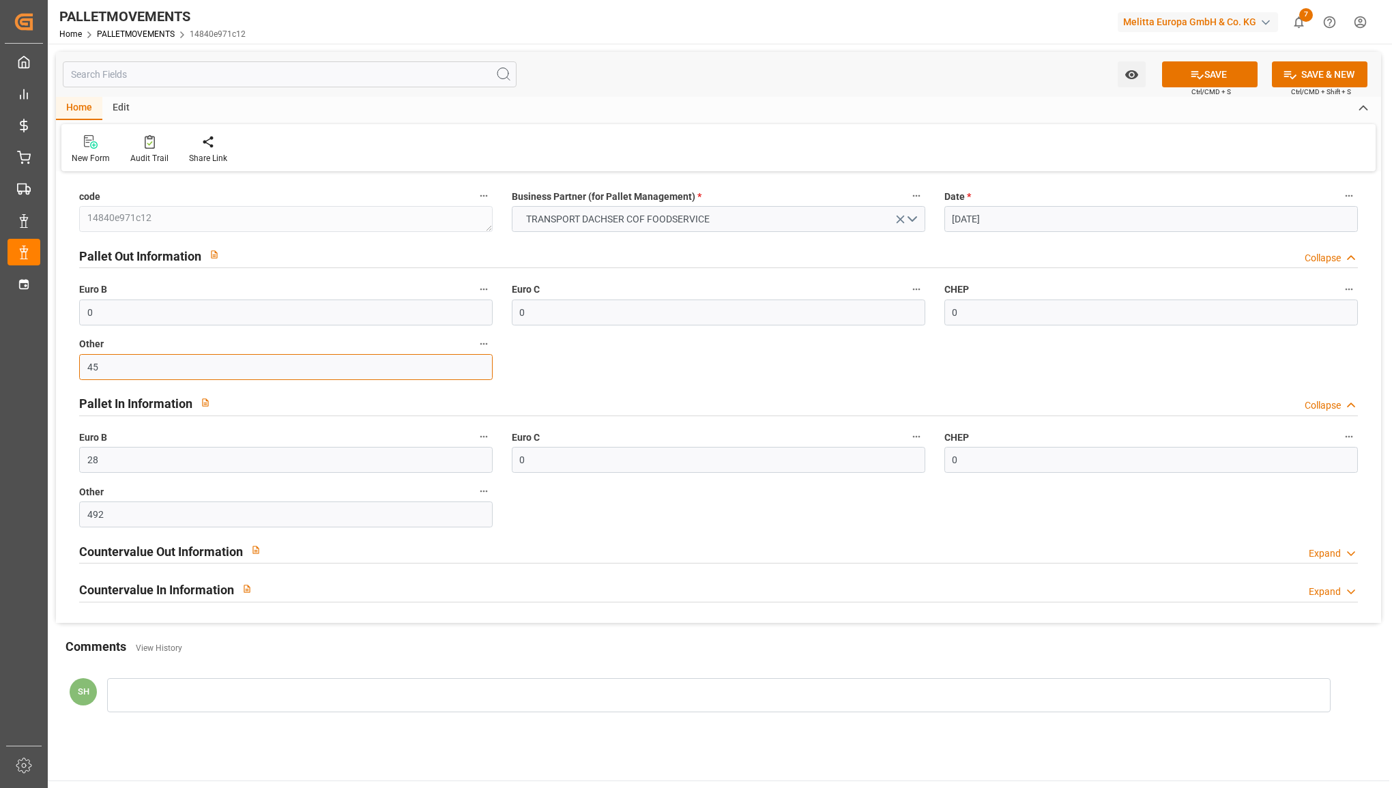
click at [176, 368] on input "45" at bounding box center [285, 367] width 413 height 26
drag, startPoint x: 144, startPoint y: 458, endPoint x: 57, endPoint y: 459, distance: 87.3
click at [57, 459] on div "code 14840e971c12 Business Partner (for Pallet Management) * TRANSPORT DACHSER …" at bounding box center [718, 398] width 1325 height 447
type input "34"
drag, startPoint x: 128, startPoint y: 368, endPoint x: 51, endPoint y: 353, distance: 78.7
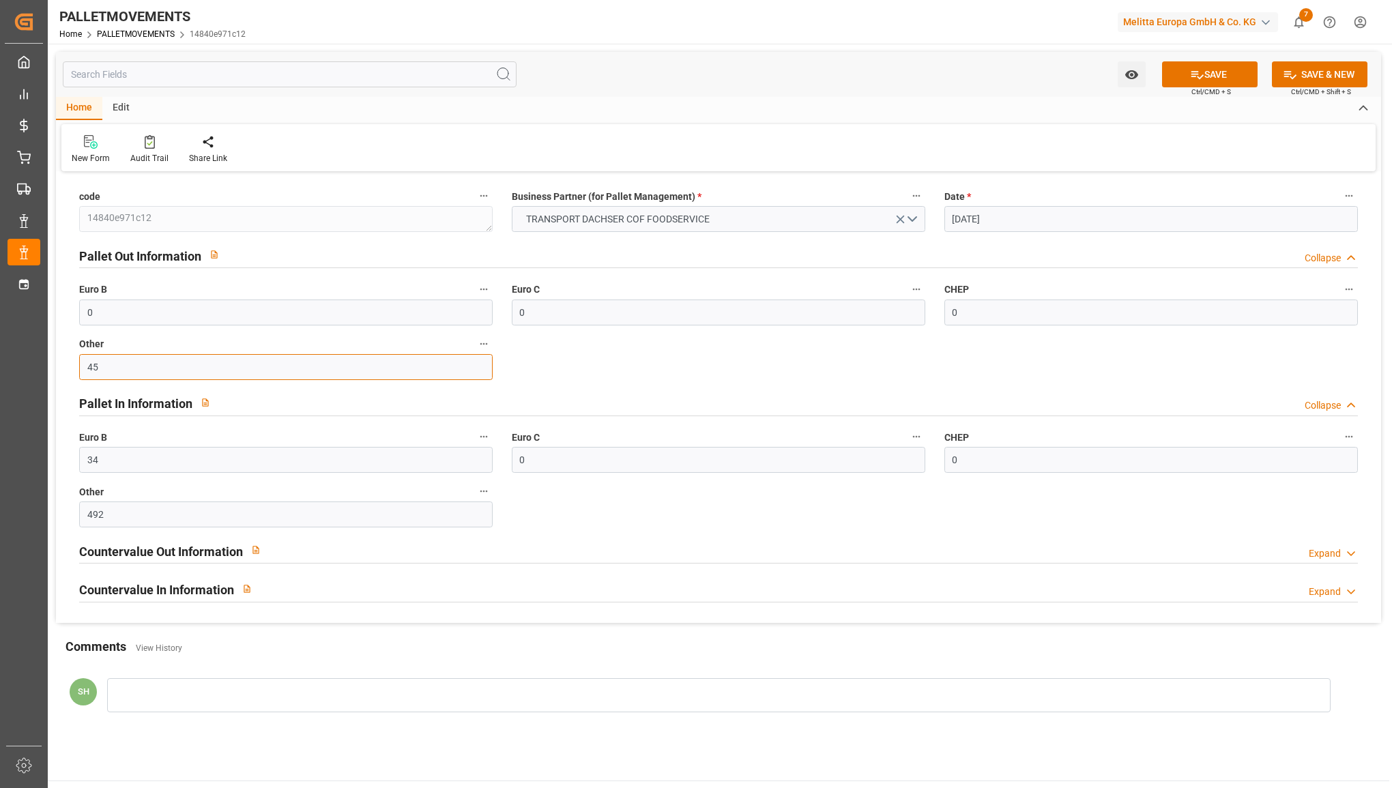
click at [51, 353] on div "Watch Option SAVE Ctrl/CMD + S SAVE & NEW Ctrl/CMD + Shift + S Home Edit New Fo…" at bounding box center [718, 393] width 1341 height 698
type input "0"
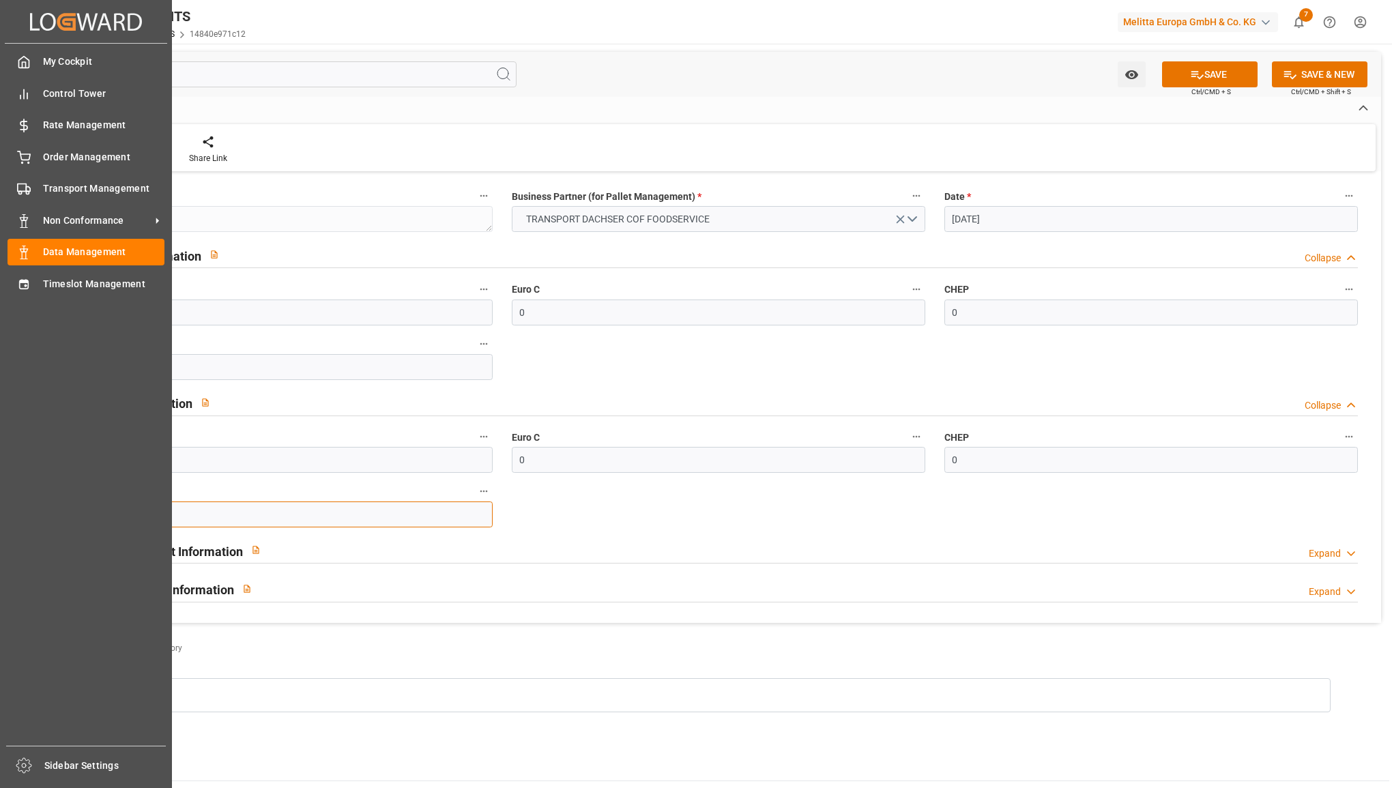
drag, startPoint x: 124, startPoint y: 508, endPoint x: -3, endPoint y: 507, distance: 127.6
click at [0, 507] on html "Created by potrace 1.15, written by Peter Selinger 2001-2017 Created by potrace…" at bounding box center [696, 394] width 1392 height 788
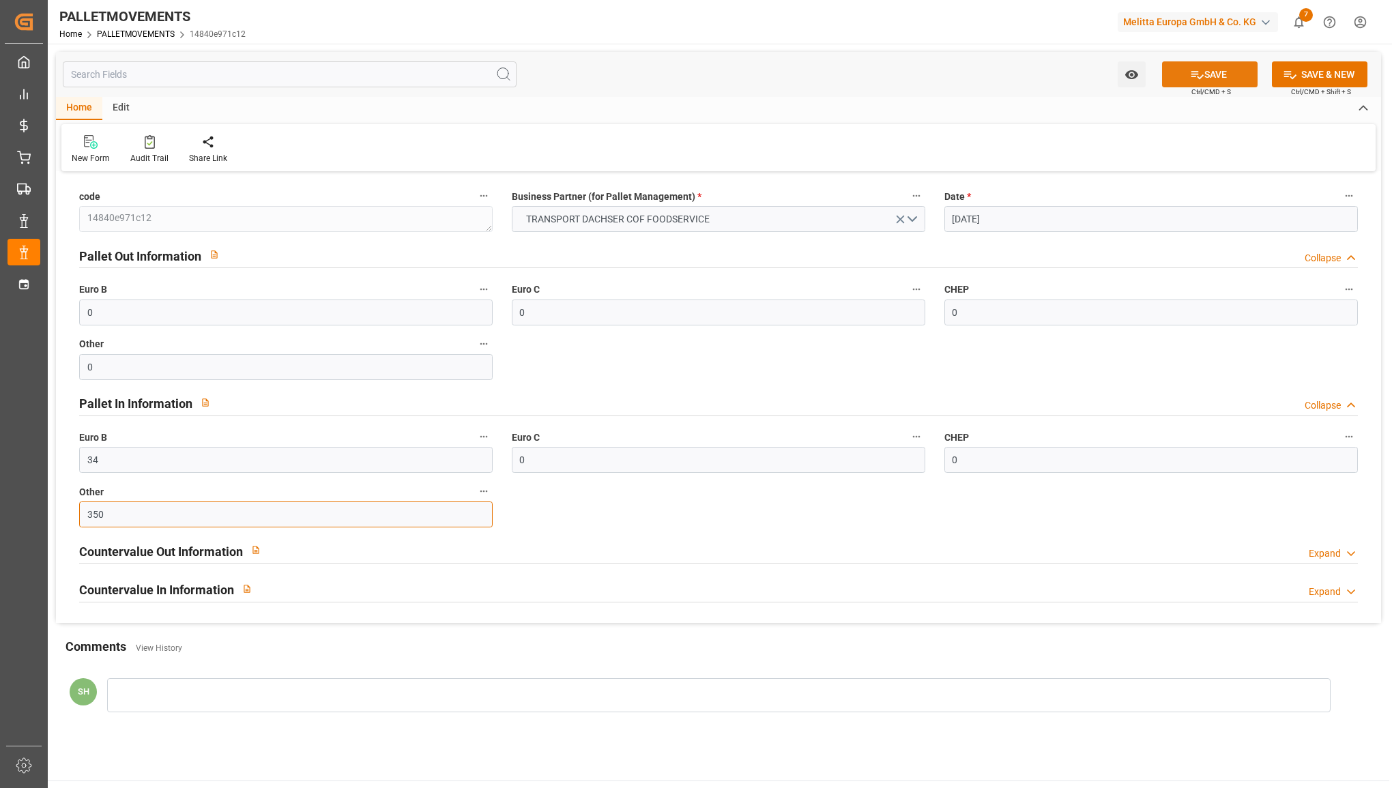
type input "350"
click at [1199, 72] on icon at bounding box center [1197, 75] width 14 height 14
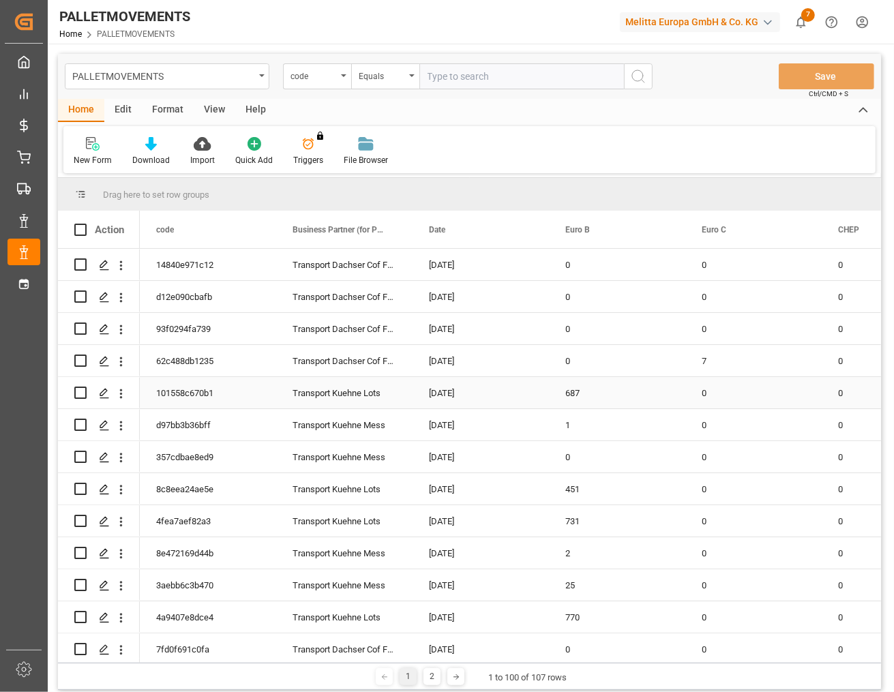
click at [80, 393] on input "Press Space to toggle row selection (unchecked)" at bounding box center [80, 393] width 12 height 12
checkbox input "true"
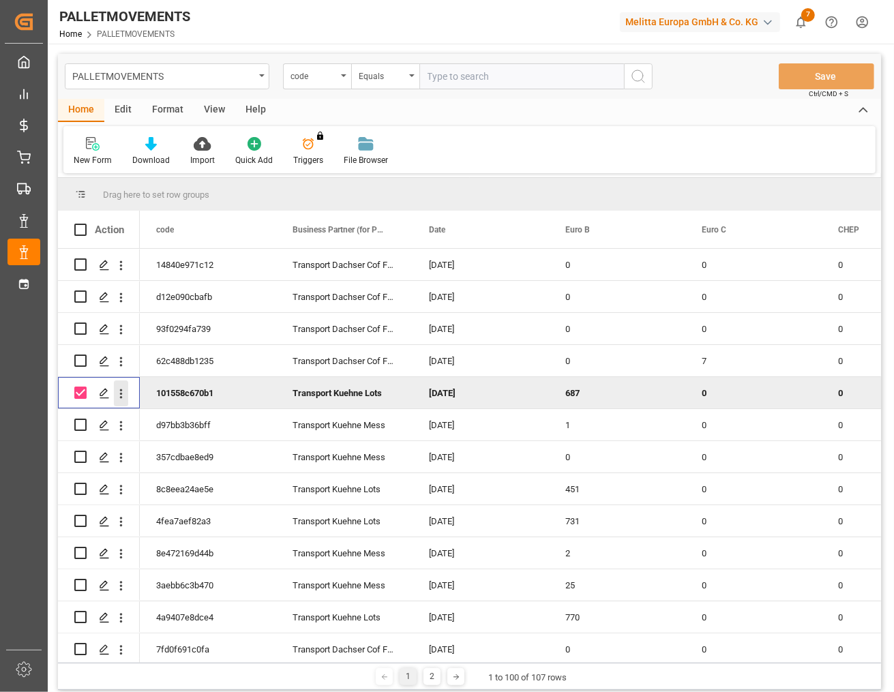
click at [118, 390] on icon "open menu" at bounding box center [121, 394] width 14 height 14
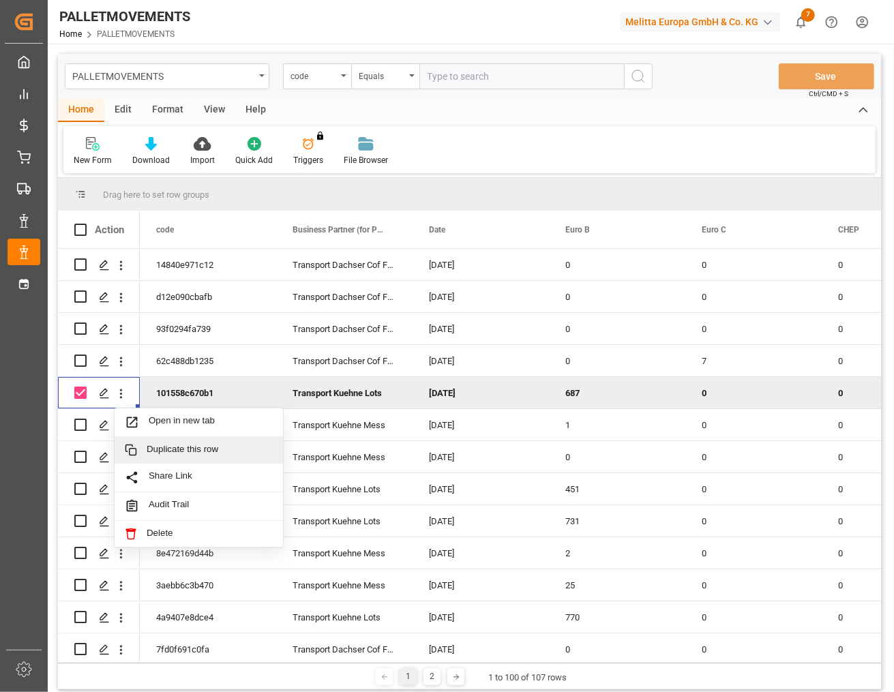
click at [151, 447] on span "Duplicate this row" at bounding box center [210, 450] width 126 height 12
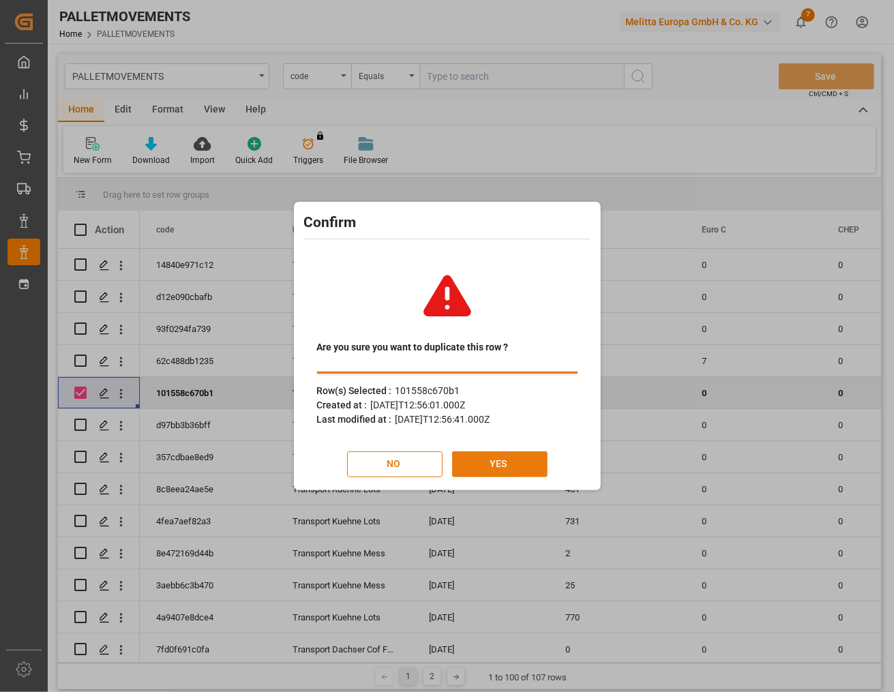
click at [488, 458] on button "YES" at bounding box center [499, 465] width 95 height 26
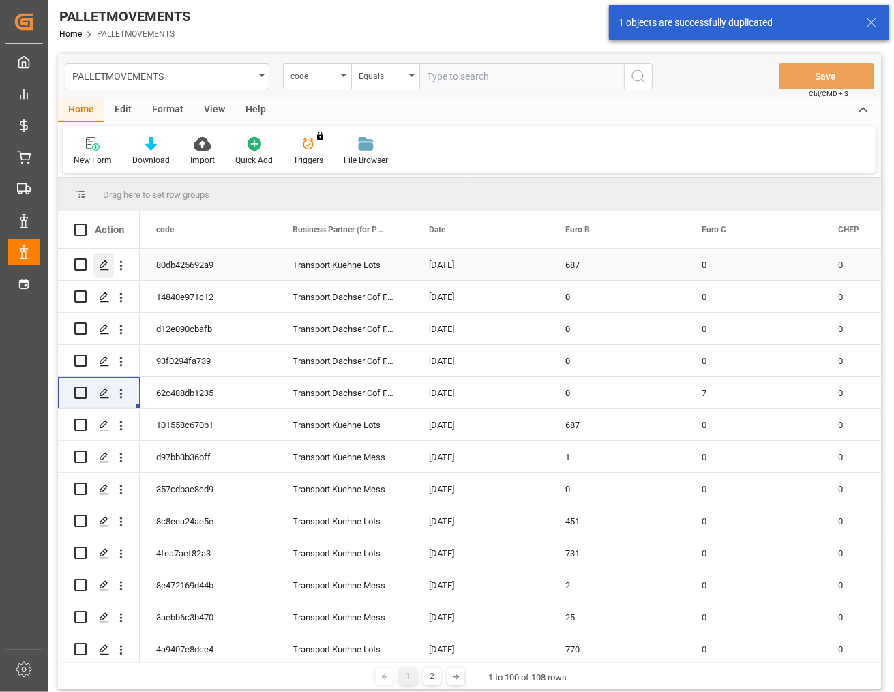
click at [106, 267] on icon "Press SPACE to select this row." at bounding box center [104, 265] width 11 height 11
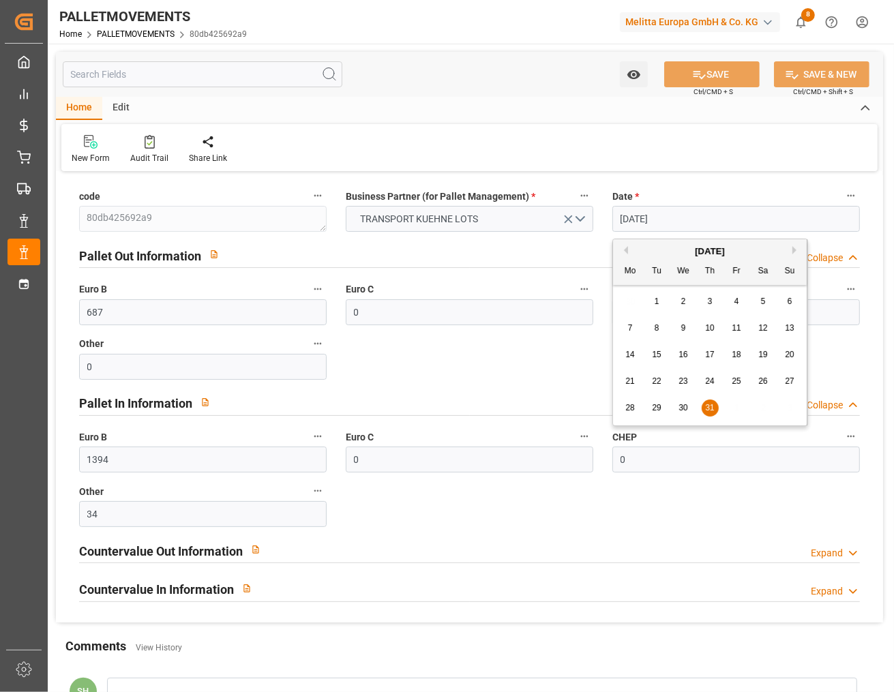
click at [707, 220] on input "31-07-2025" at bounding box center [737, 219] width 248 height 26
click at [795, 250] on div "Previous Month Next Month July 2025 Mo Tu We Th Fr Sa Su 30 1 2 3 4 5 6 7 8 9 1…" at bounding box center [711, 333] width 196 height 188
click at [799, 250] on button "Next Month" at bounding box center [797, 250] width 8 height 8
click at [786, 409] on span "31" at bounding box center [789, 408] width 9 height 10
type input "31-08-2025"
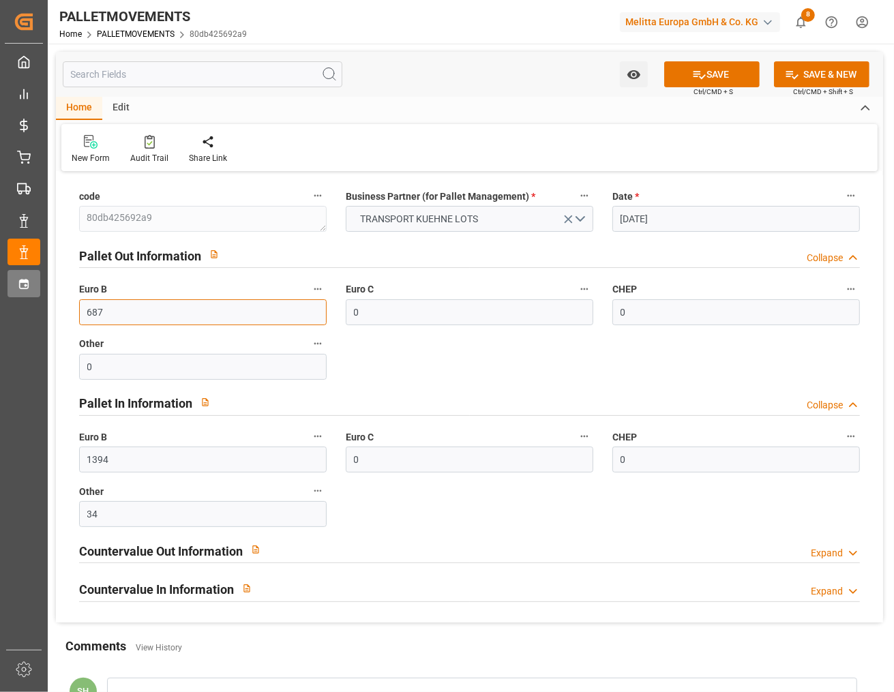
drag, startPoint x: 196, startPoint y: 311, endPoint x: 14, endPoint y: 287, distance: 183.7
click at [14, 287] on div "Created by potrace 1.15, written by Peter Selinger 2001-2017 Created by potrace…" at bounding box center [447, 346] width 894 height 692
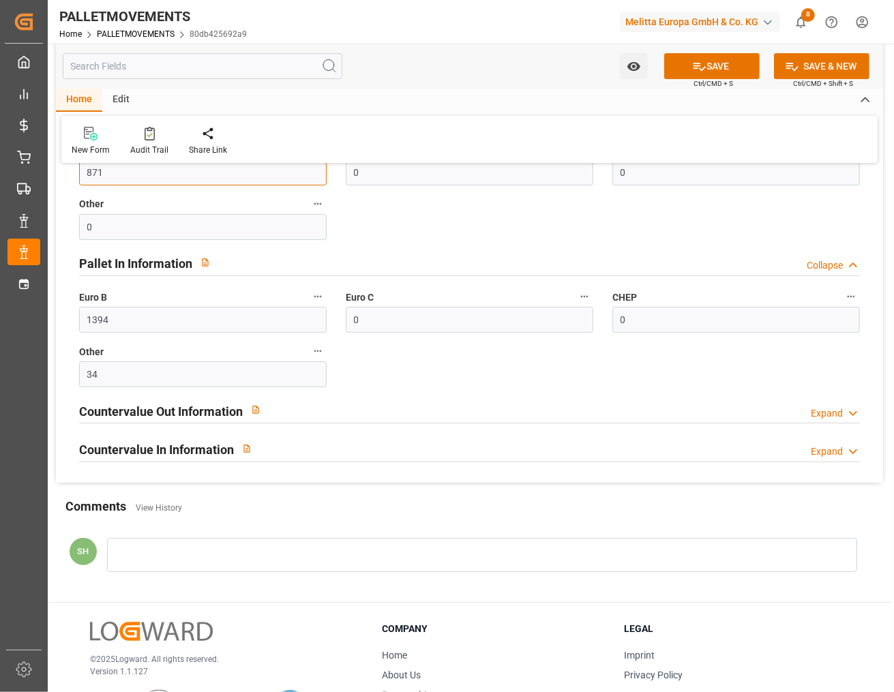
scroll to position [171, 0]
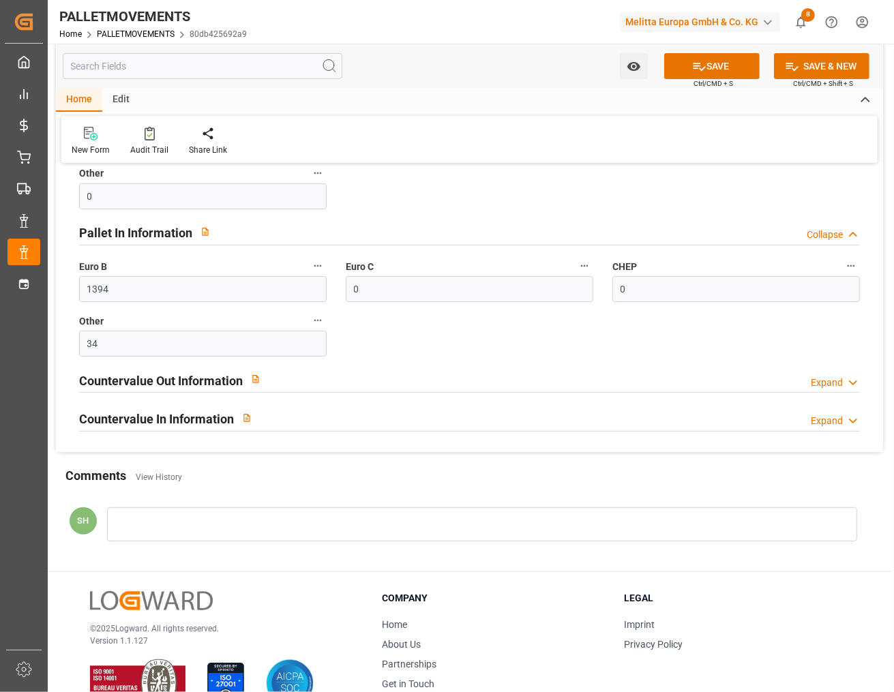
type input "871"
drag, startPoint x: 236, startPoint y: 284, endPoint x: 89, endPoint y: 287, distance: 146.7
click at [89, 287] on input "1394" at bounding box center [203, 289] width 248 height 26
type input "1767"
drag, startPoint x: 247, startPoint y: 345, endPoint x: 75, endPoint y: 344, distance: 171.9
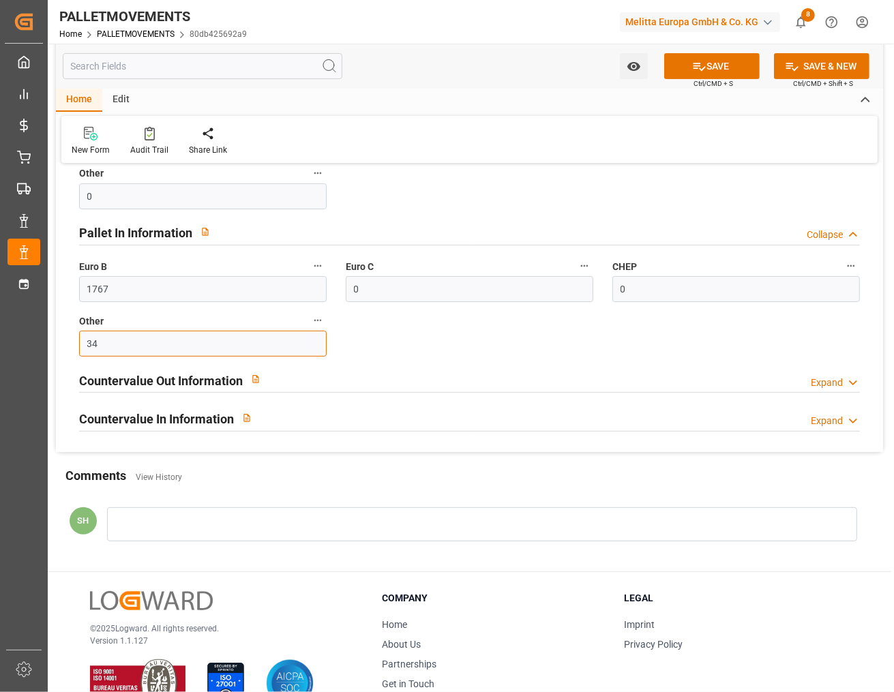
click at [75, 344] on div "Other 34" at bounding box center [203, 334] width 267 height 55
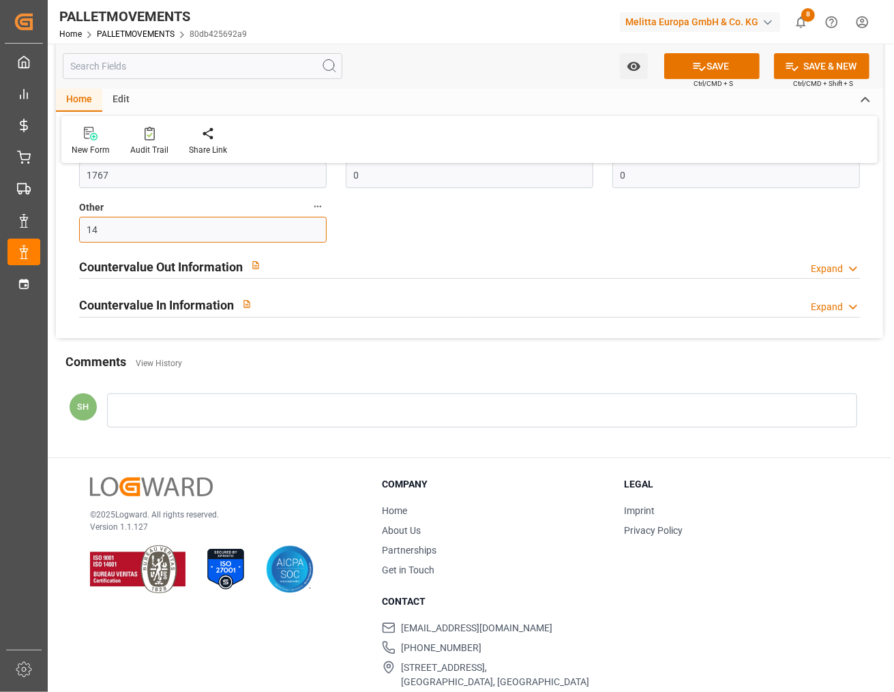
scroll to position [301, 0]
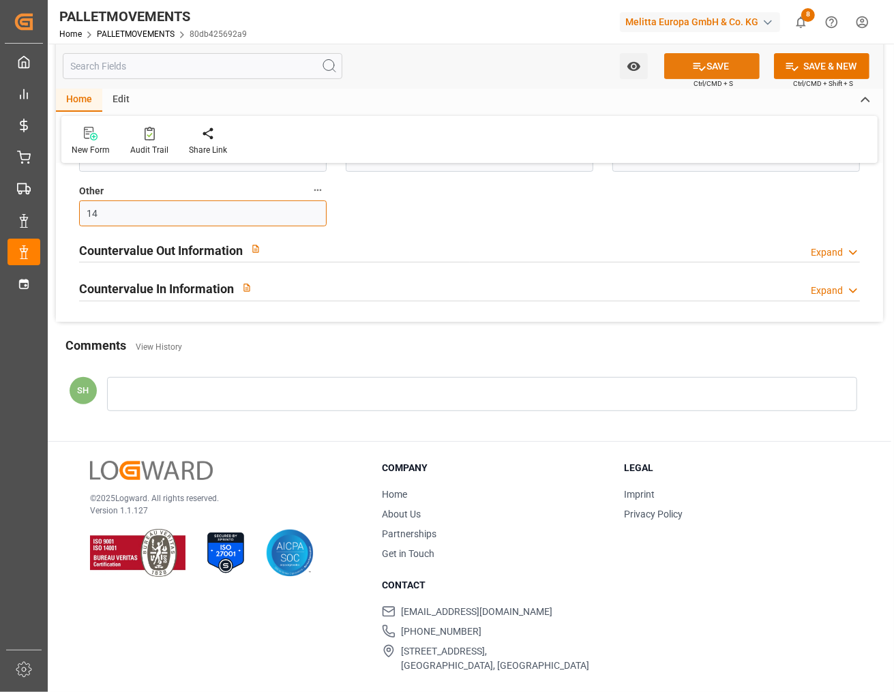
type input "14"
click at [696, 65] on icon at bounding box center [699, 66] width 14 height 14
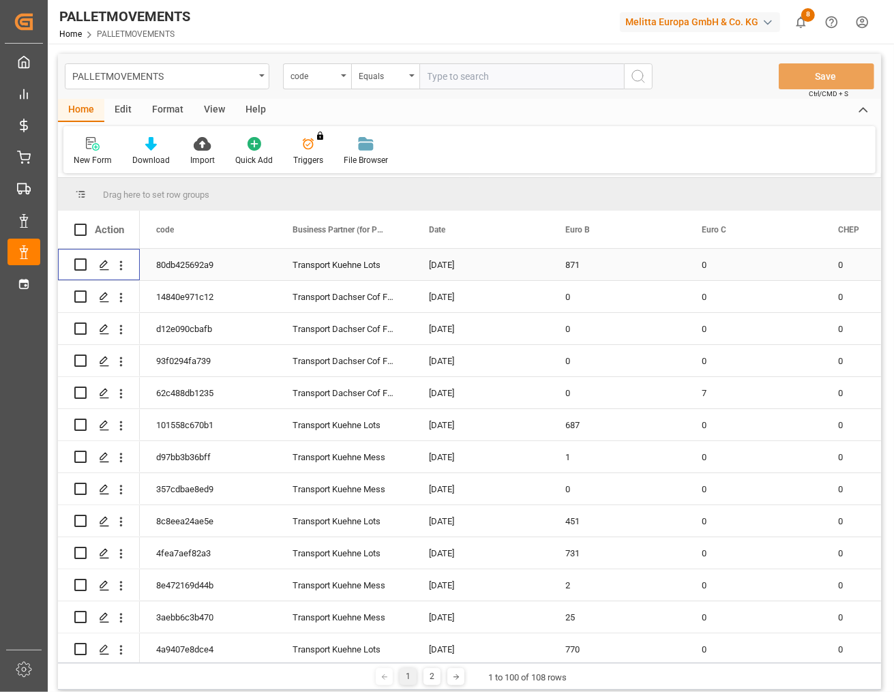
click at [83, 265] on input "Press Space to toggle row selection (unchecked)" at bounding box center [80, 265] width 12 height 12
checkbox input "true"
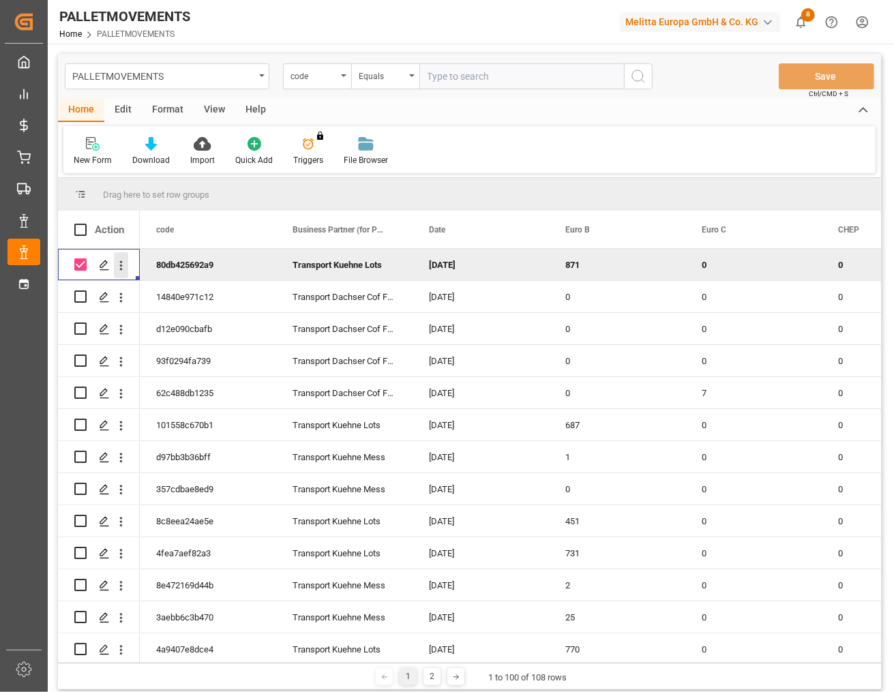
click at [116, 265] on icon "open menu" at bounding box center [121, 266] width 14 height 14
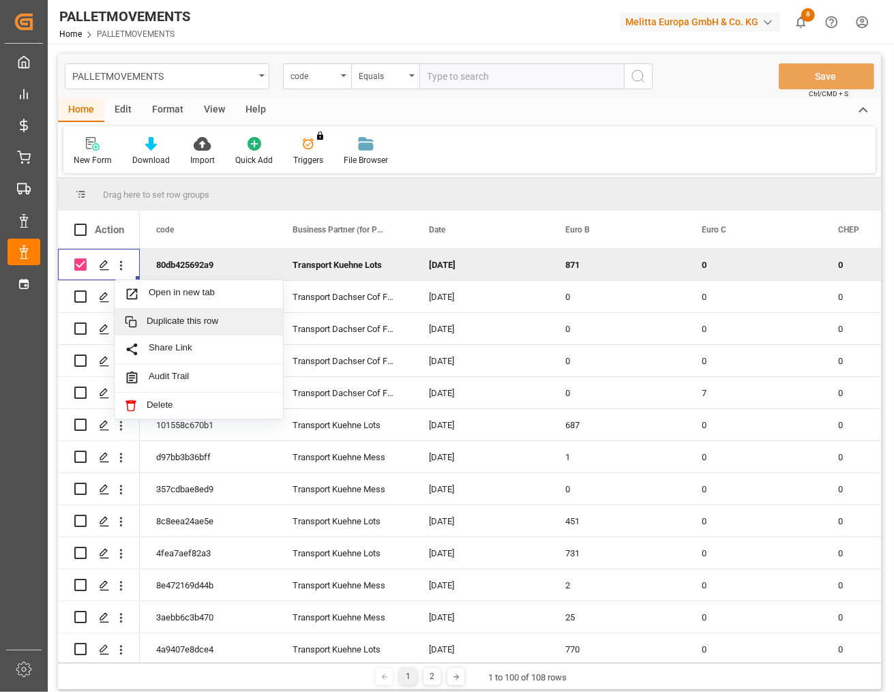
click at [156, 318] on span "Duplicate this row" at bounding box center [210, 322] width 126 height 12
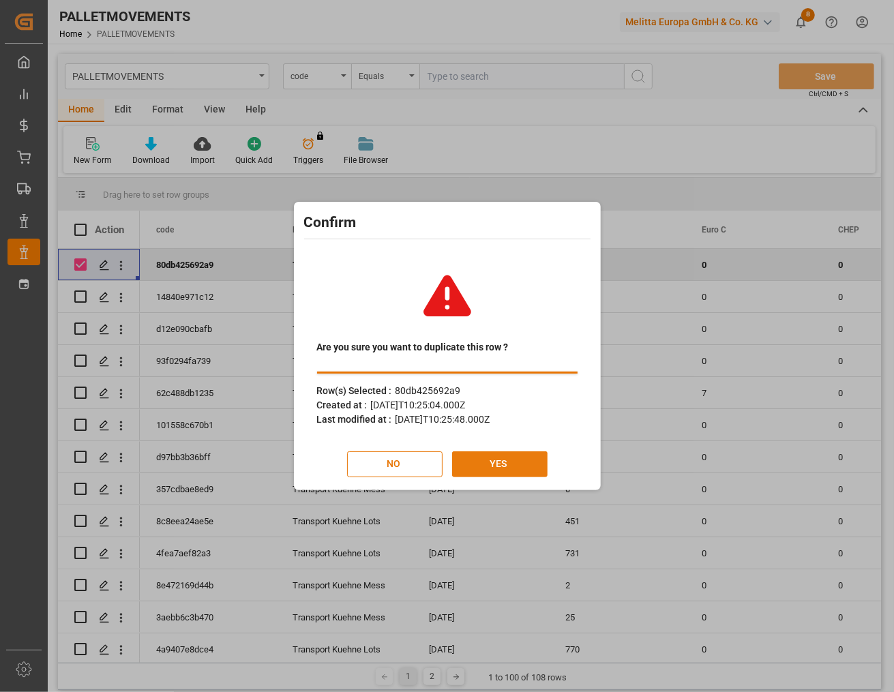
click at [482, 464] on button "YES" at bounding box center [499, 465] width 95 height 26
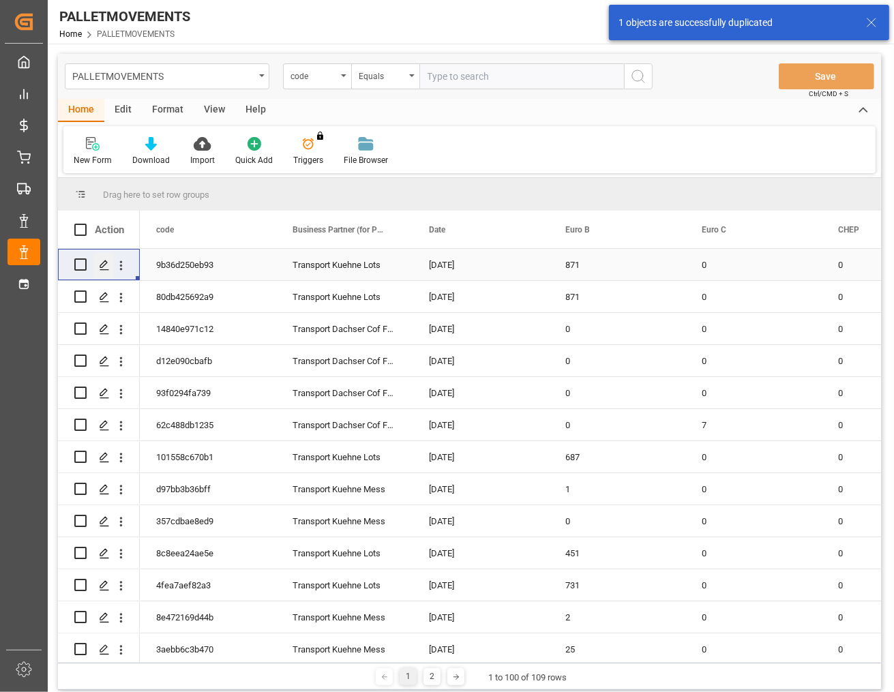
click at [106, 268] on icon "Press SPACE to select this row." at bounding box center [104, 265] width 11 height 11
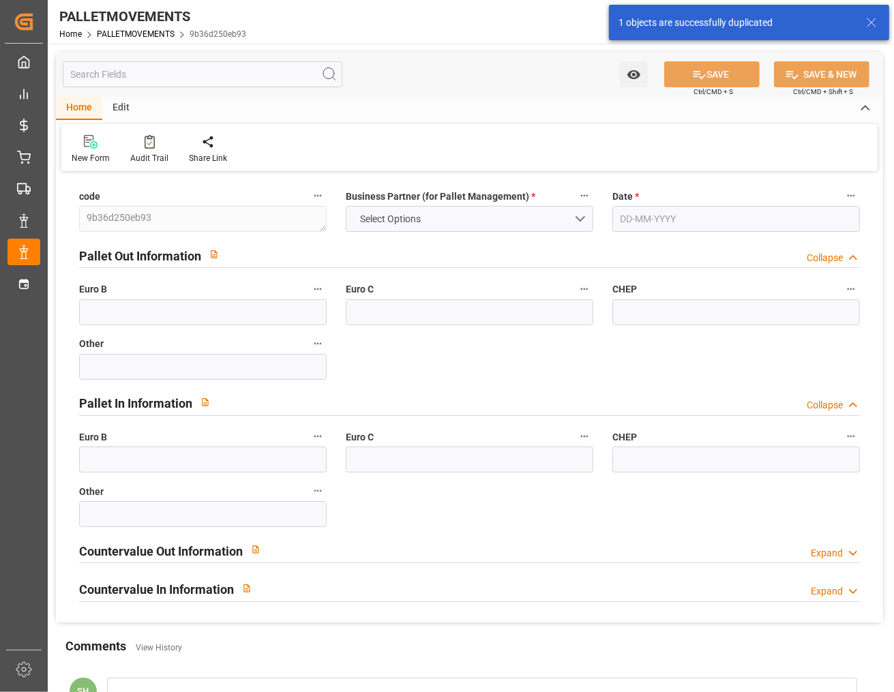
type input "871"
type input "0"
type input "1767"
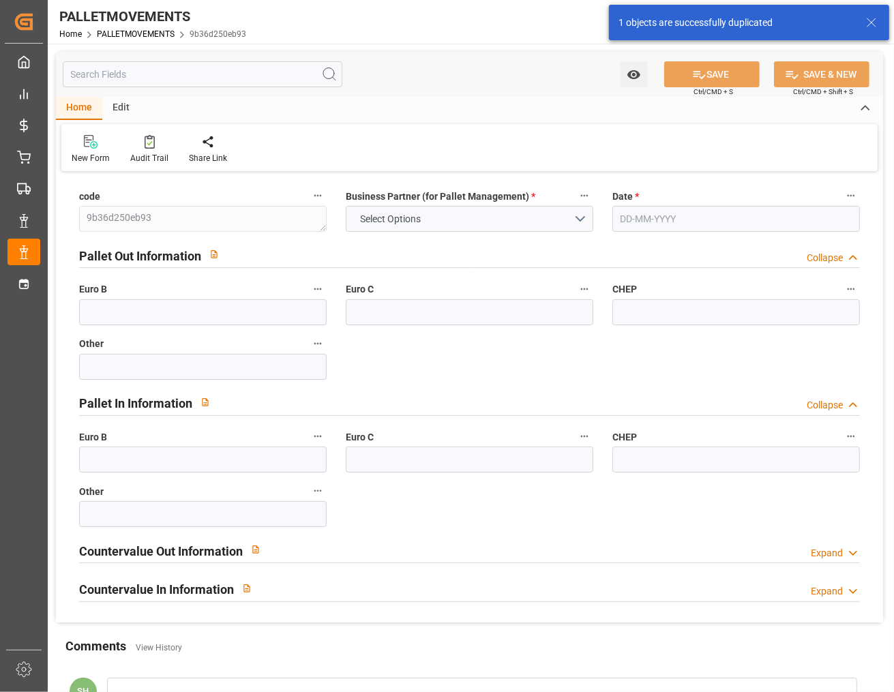
type input "0"
type input "14"
type input "31-08-2025"
click at [512, 222] on button "TRANSPORT KUEHNE LOTS" at bounding box center [470, 219] width 248 height 26
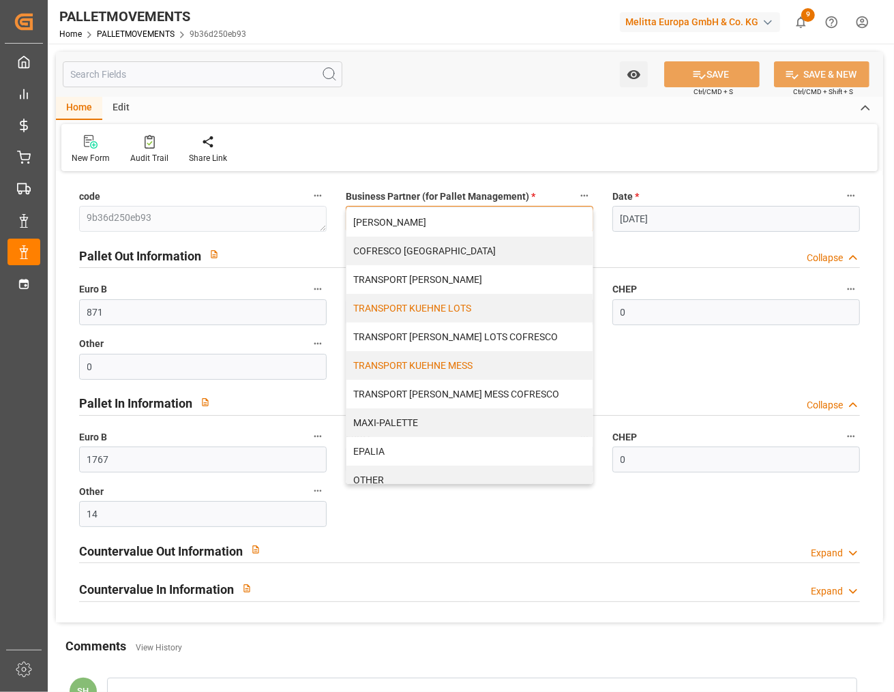
click at [460, 357] on div "TRANSPORT KUEHNE MESS" at bounding box center [470, 365] width 246 height 29
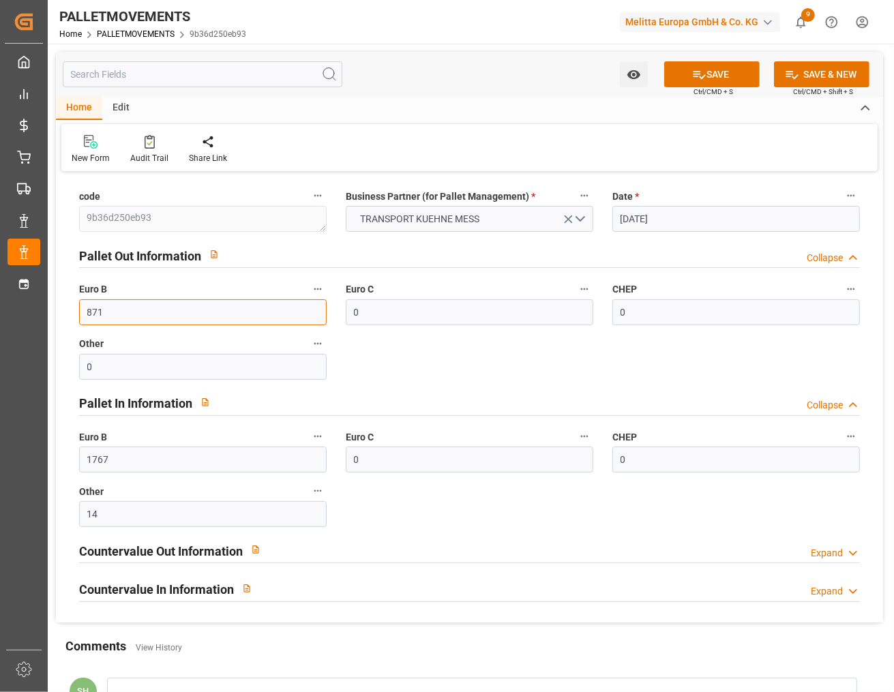
drag, startPoint x: 206, startPoint y: 319, endPoint x: 25, endPoint y: 301, distance: 181.7
click at [25, 301] on div "Created by potrace 1.15, written by Peter Selinger 2001-2017 Created by potrace…" at bounding box center [447, 346] width 894 height 692
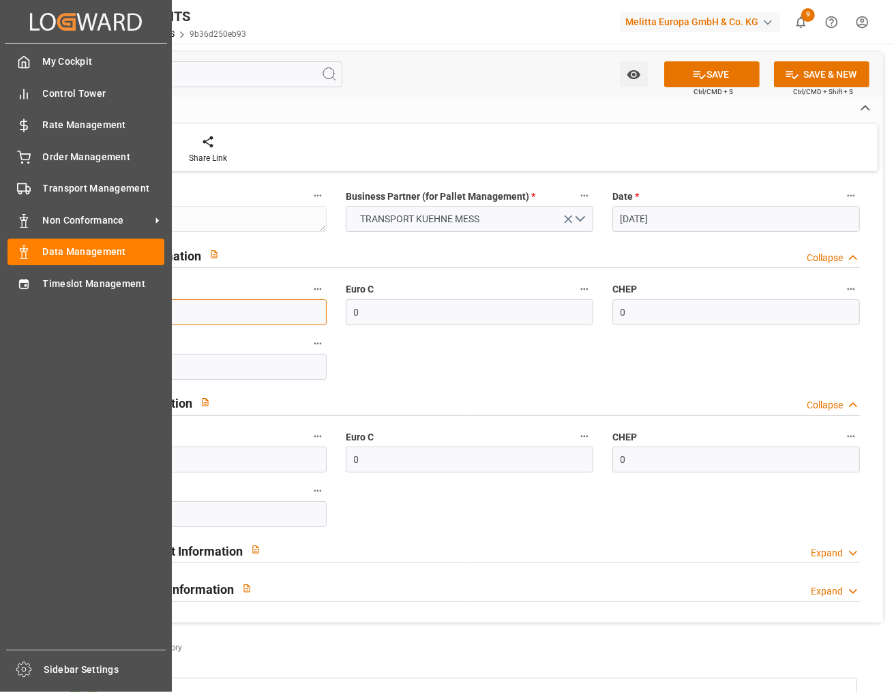
drag, startPoint x: 169, startPoint y: 318, endPoint x: 8, endPoint y: 304, distance: 161.6
click at [8, 304] on div "Created by potrace 1.15, written by Peter Selinger 2001-2017 Created by potrace…" at bounding box center [447, 346] width 894 height 692
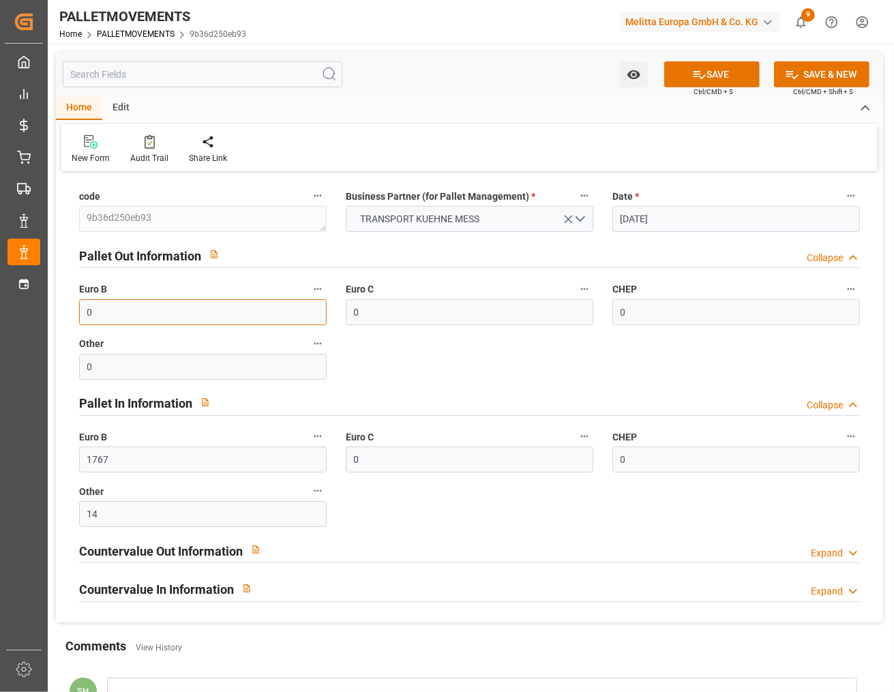
type input "0"
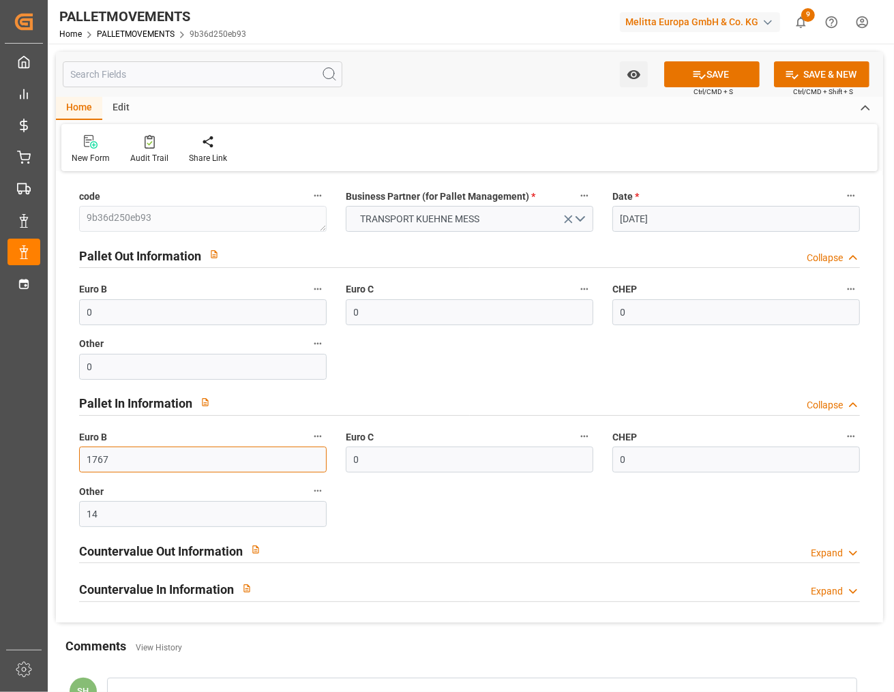
drag, startPoint x: 145, startPoint y: 461, endPoint x: 93, endPoint y: 452, distance: 52.6
click at [93, 452] on input "1767" at bounding box center [203, 460] width 248 height 26
type input "1"
type input "0"
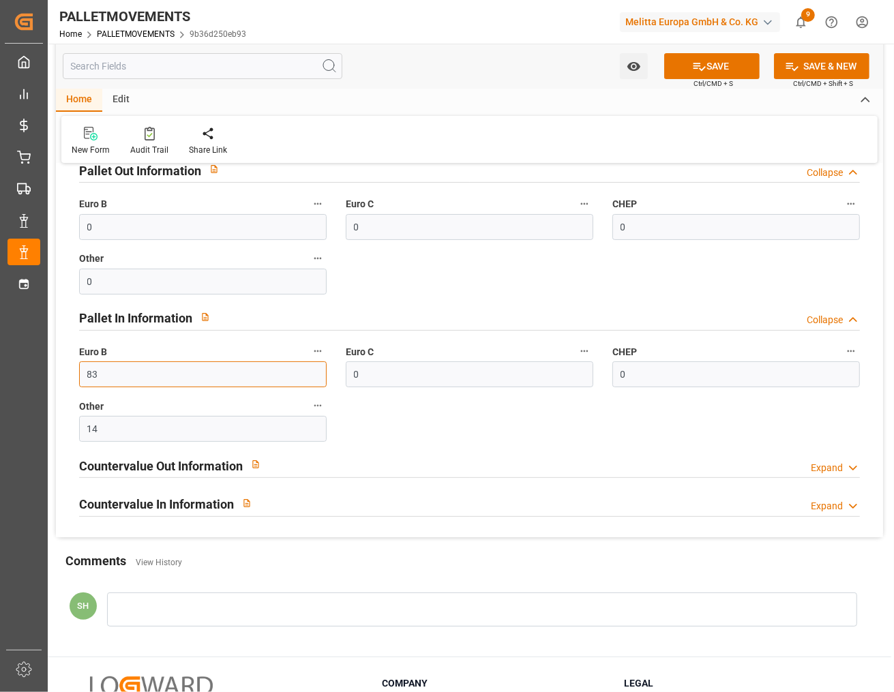
type input "83"
drag, startPoint x: 119, startPoint y: 431, endPoint x: 53, endPoint y: 420, distance: 67.1
click at [53, 420] on div "Watch Option SAVE Ctrl/CMD + S SAVE & NEW Ctrl/CMD + Shift + S Home Edit New Fo…" at bounding box center [470, 307] width 844 height 698
type input "24"
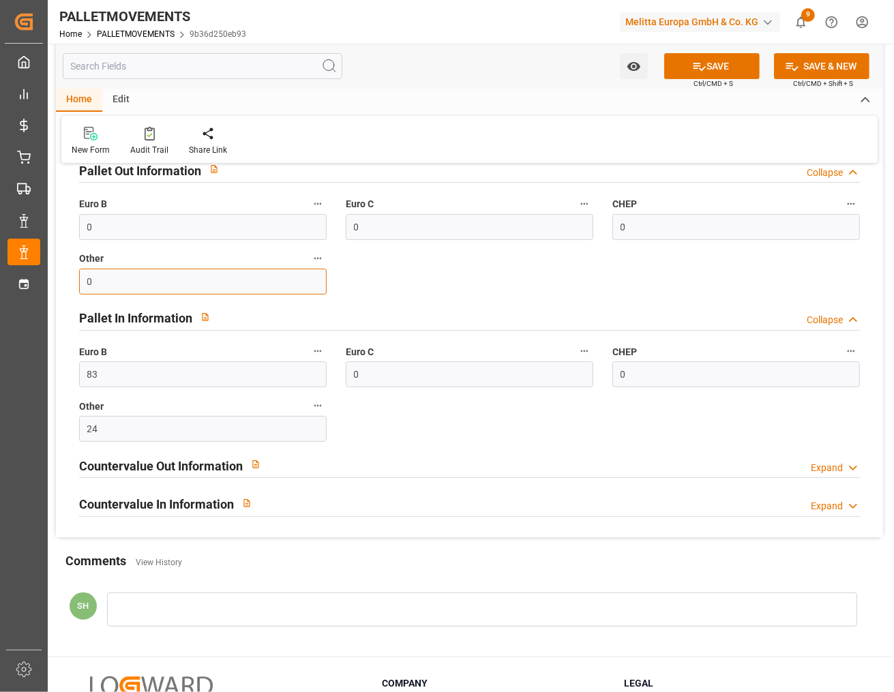
drag, startPoint x: 203, startPoint y: 274, endPoint x: 83, endPoint y: 281, distance: 120.9
click at [83, 281] on input "0" at bounding box center [203, 282] width 248 height 26
type input "1"
click at [730, 62] on button "SAVE" at bounding box center [711, 66] width 95 height 26
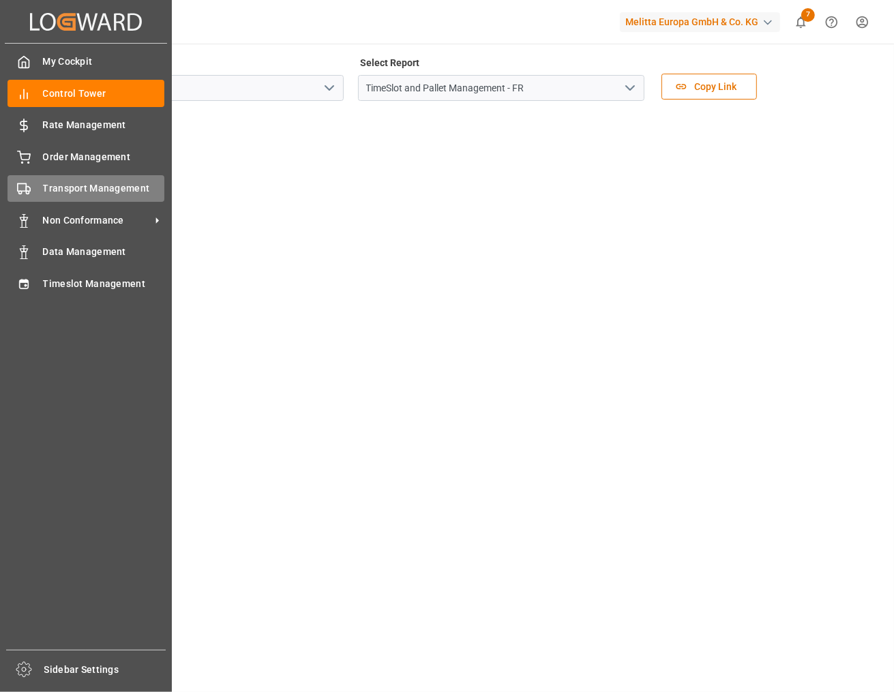
click at [32, 185] on div "Transport Management Transport Management" at bounding box center [86, 188] width 157 height 27
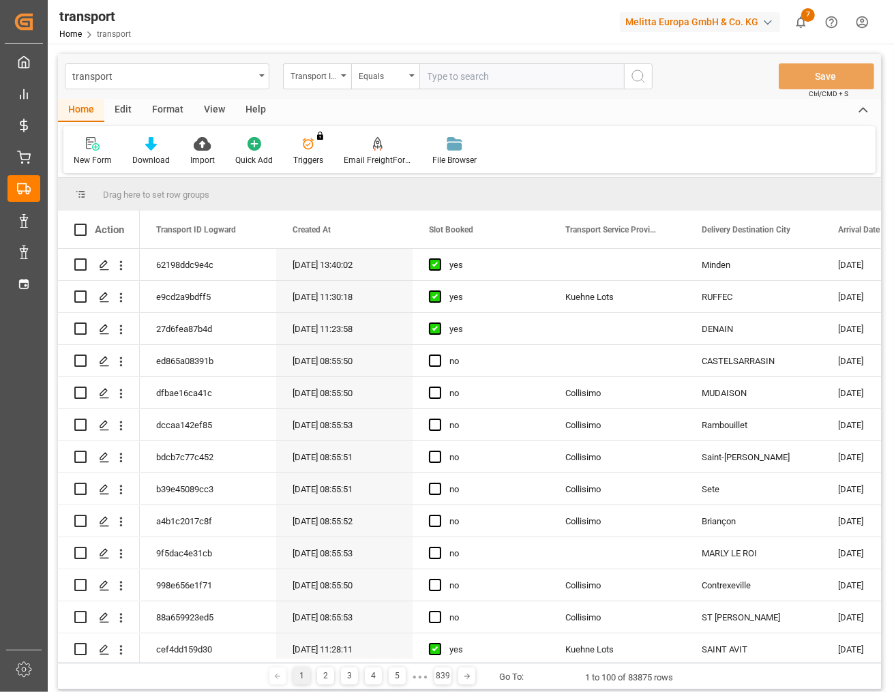
click at [447, 77] on input "text" at bounding box center [522, 76] width 205 height 26
type input "c44f5dc5fce7"
click at [636, 76] on icon "search button" at bounding box center [638, 76] width 16 height 16
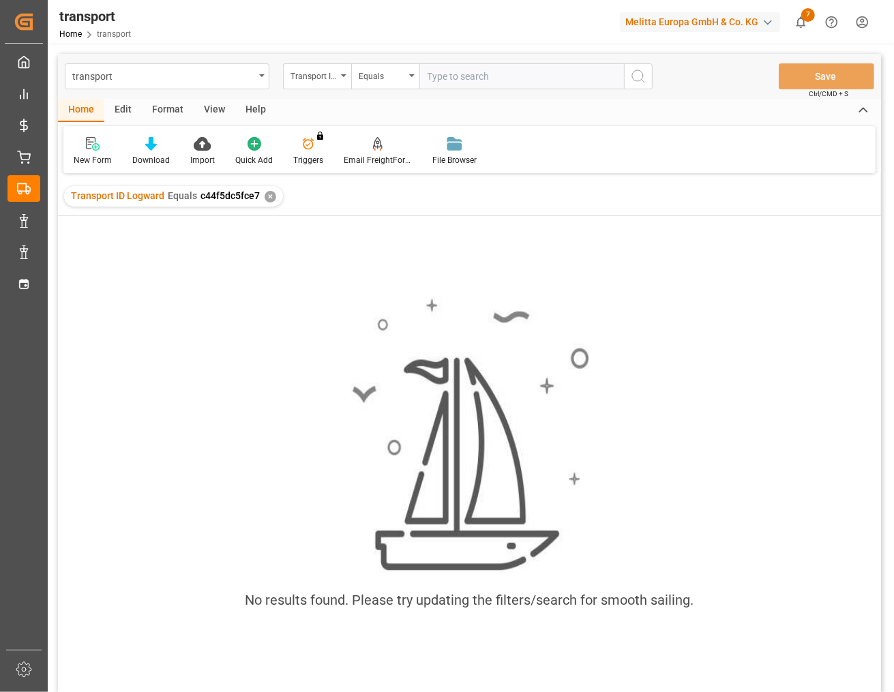
drag, startPoint x: 486, startPoint y: 86, endPoint x: 483, endPoint y: 76, distance: 10.8
click at [486, 85] on input "text" at bounding box center [522, 76] width 205 height 26
paste input "c44f5dc5fce7"
drag, startPoint x: 424, startPoint y: 78, endPoint x: 414, endPoint y: 76, distance: 9.8
click at [414, 76] on div "Transport ID Logward Equals c44f5dc5fce7" at bounding box center [468, 76] width 370 height 26
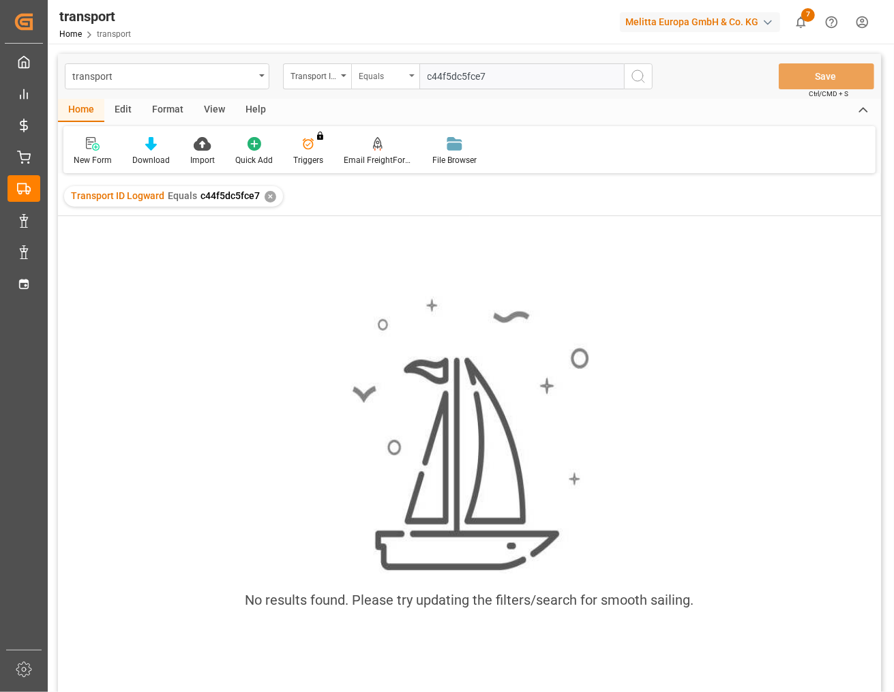
type input "c44f5dc5fce7"
click at [407, 73] on div "Equals" at bounding box center [385, 76] width 68 height 26
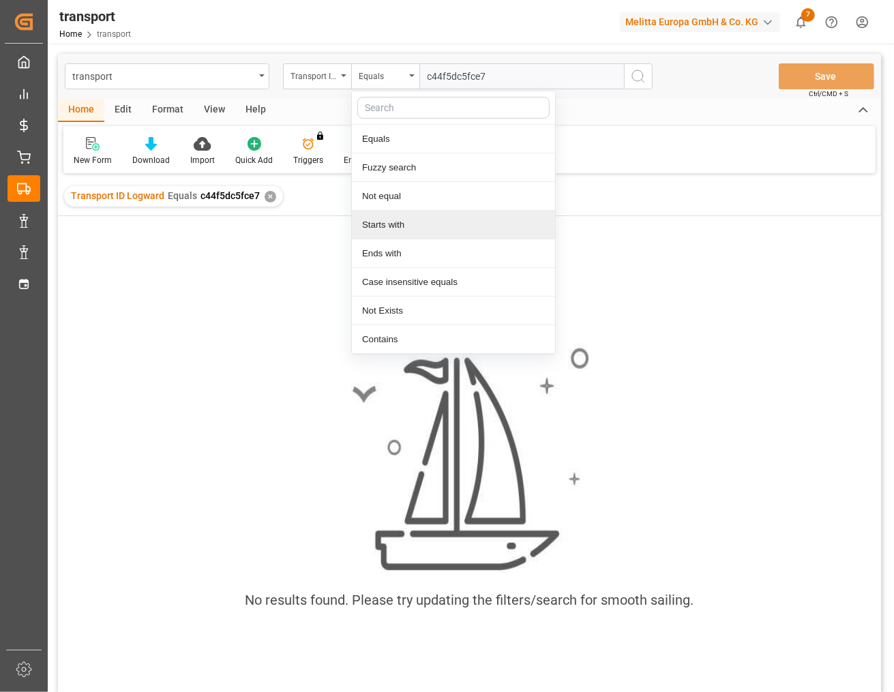
click at [382, 224] on div "Starts with" at bounding box center [453, 225] width 203 height 29
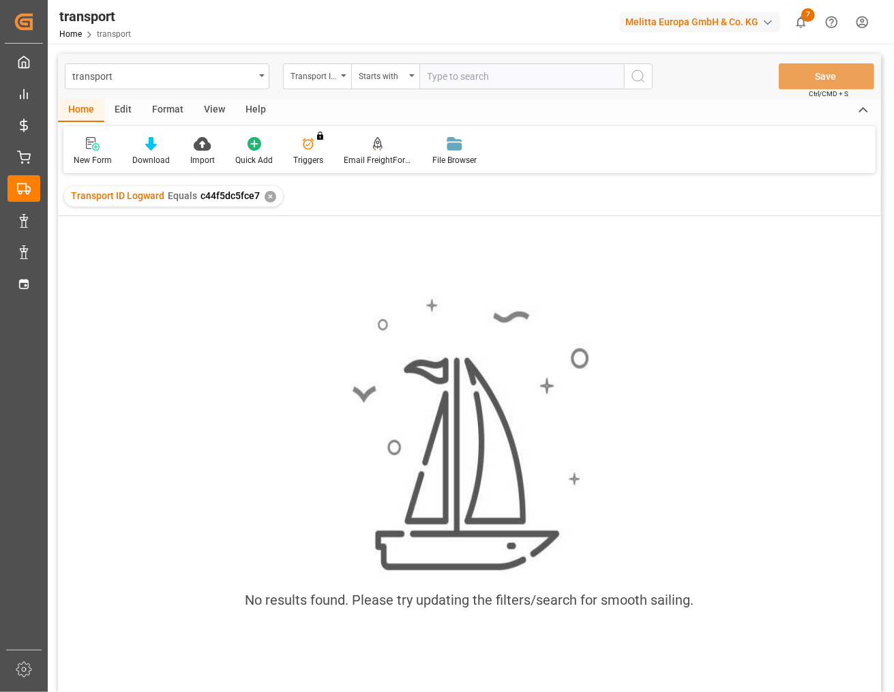
click at [472, 78] on input "text" at bounding box center [522, 76] width 205 height 26
paste input "c44f5dc5fce7"
click at [625, 83] on div "Transport ID Logward Starts with c44f5dc" at bounding box center [468, 76] width 370 height 26
type input "c44f5dc"
click at [631, 79] on icon "search button" at bounding box center [638, 76] width 16 height 16
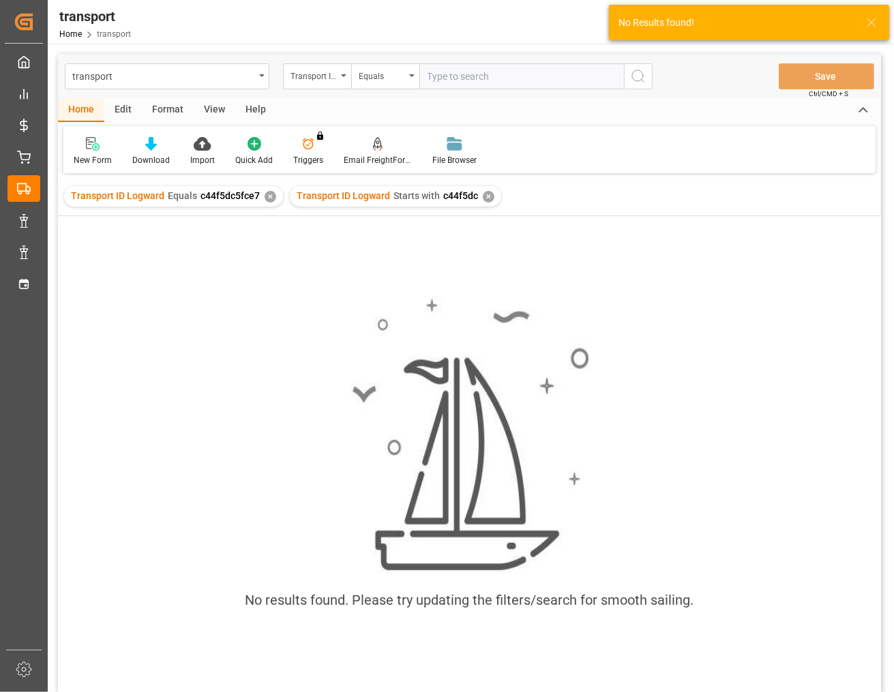
click at [268, 195] on div "✕" at bounding box center [271, 197] width 12 height 12
